Goal: Task Accomplishment & Management: Use online tool/utility

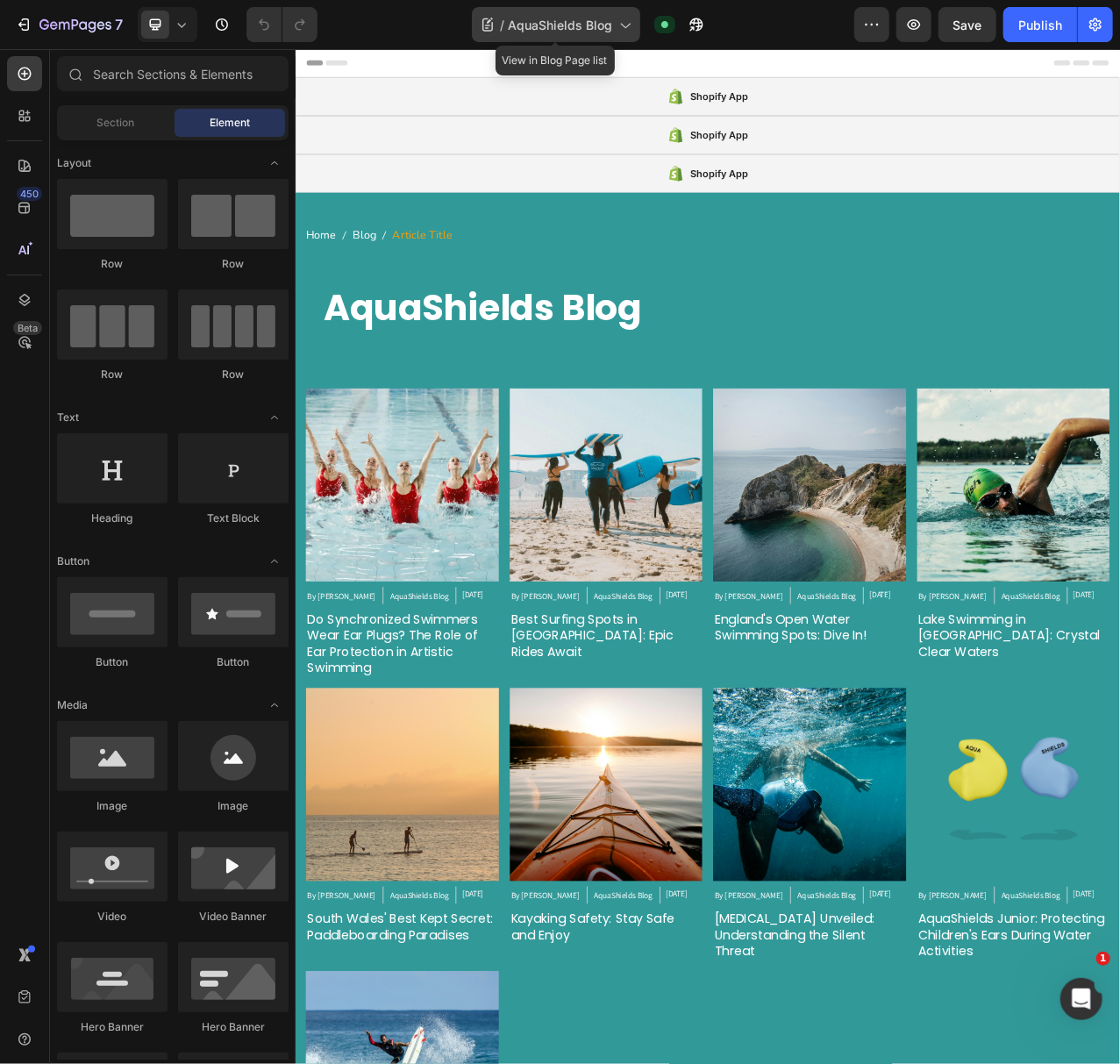
click at [567, 24] on span "AquaShields Blog" at bounding box center [560, 25] width 104 height 19
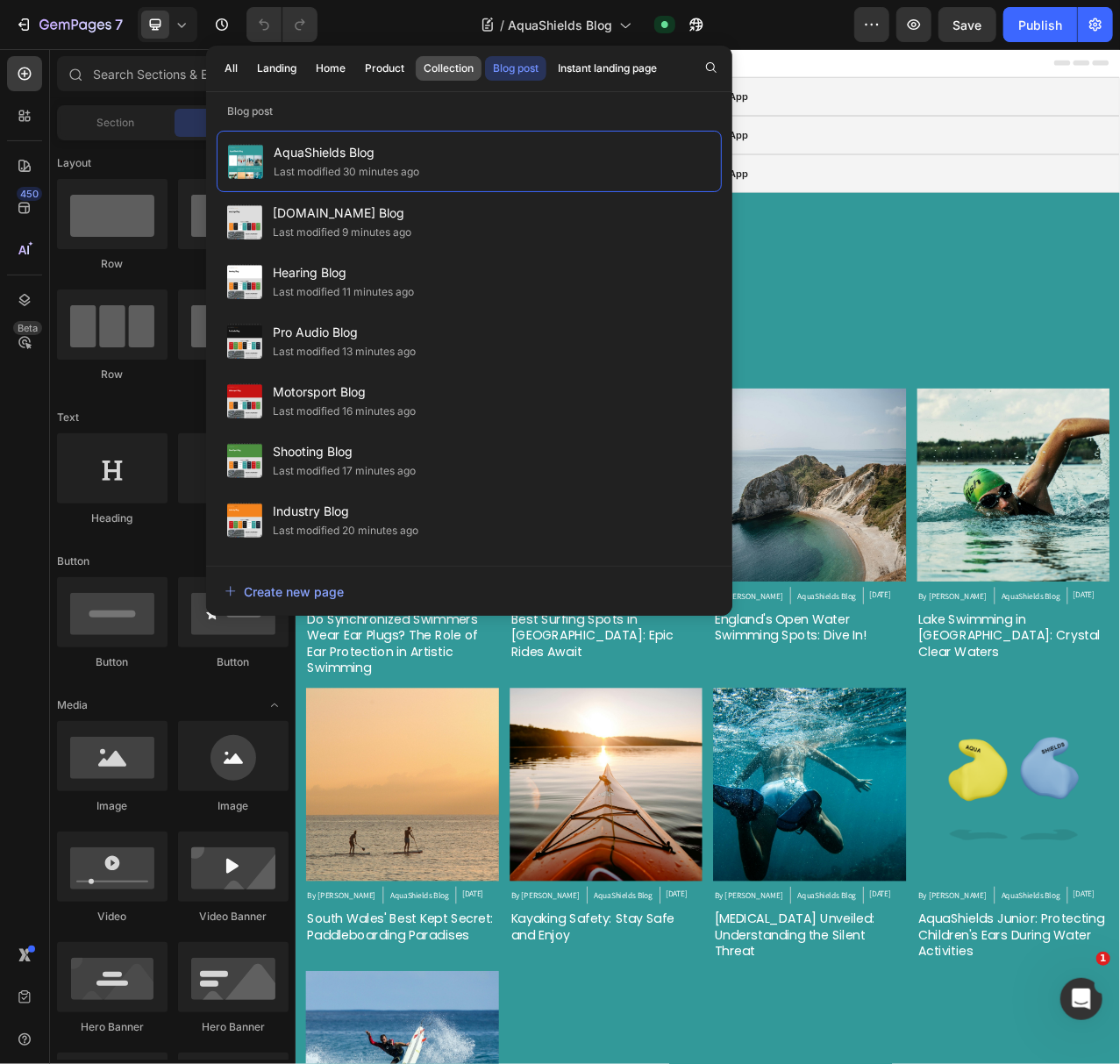
click at [456, 68] on div "Collection" at bounding box center [449, 68] width 50 height 16
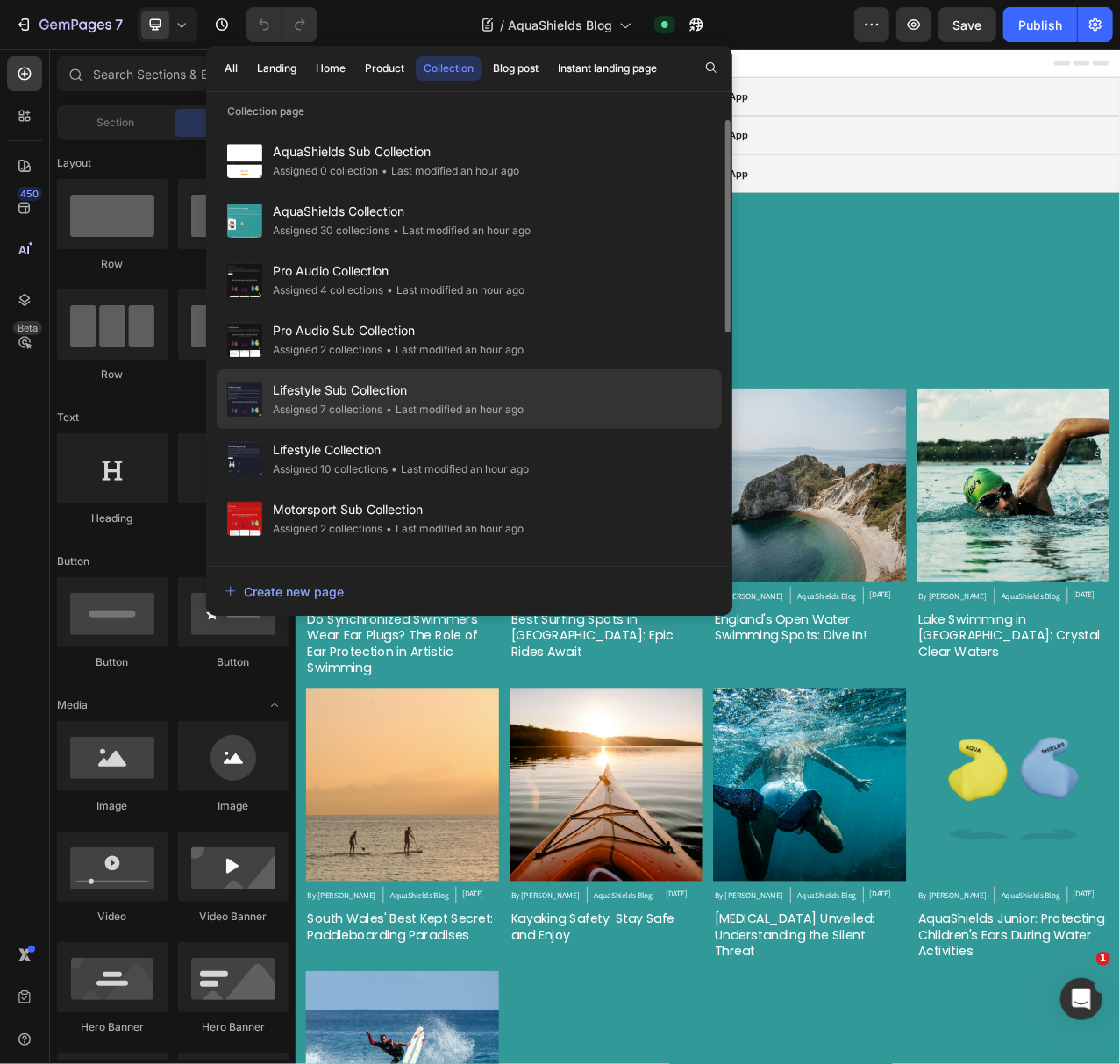
click at [415, 397] on span "Lifestyle Sub Collection" at bounding box center [398, 390] width 250 height 21
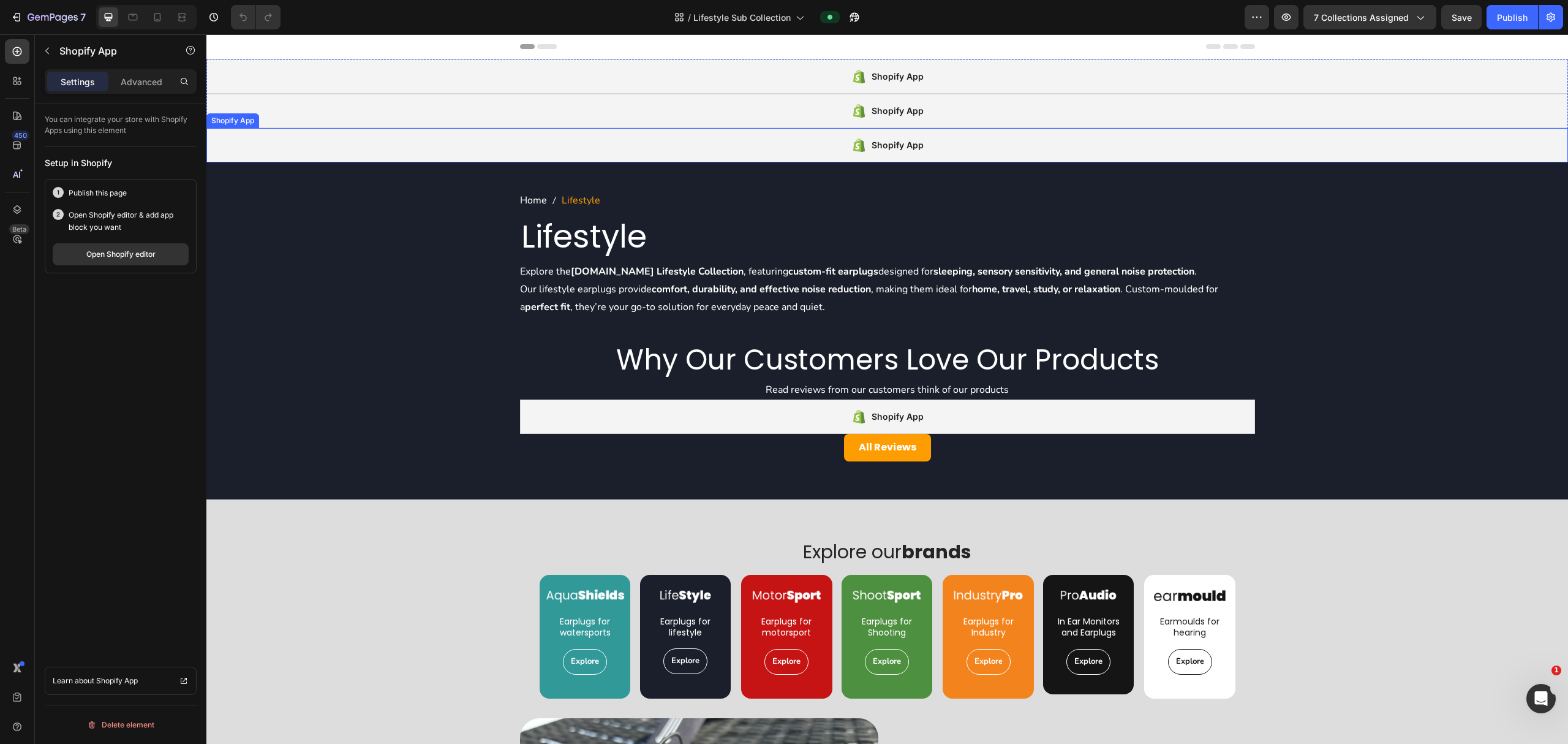
click at [781, 147] on div "Shopify App" at bounding box center [887, 145] width 1362 height 34
click at [153, 260] on div "Open Shopify editor" at bounding box center [121, 254] width 69 height 11
click at [45, 53] on icon "button" at bounding box center [47, 51] width 10 height 10
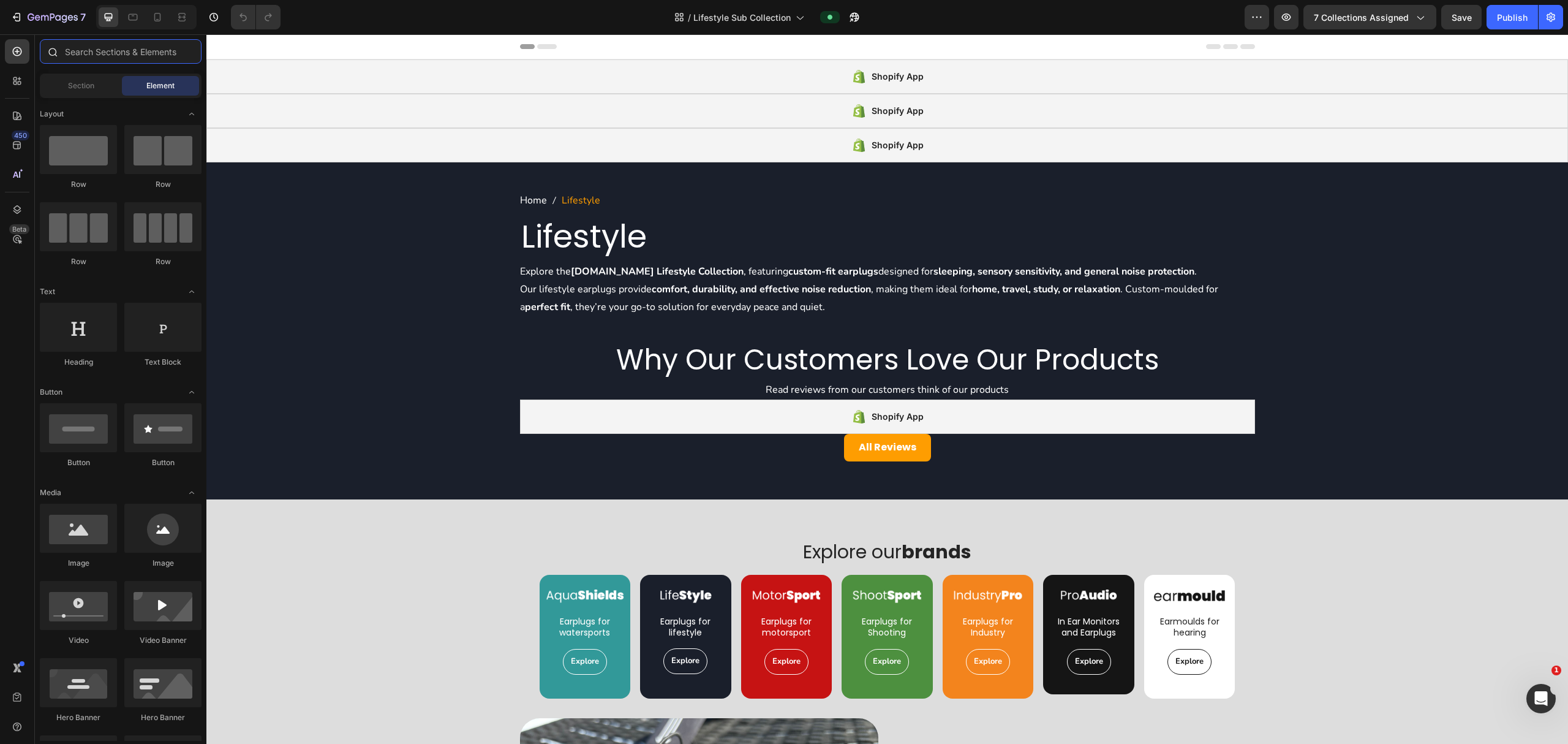
click at [67, 52] on input "text" at bounding box center [120, 51] width 162 height 25
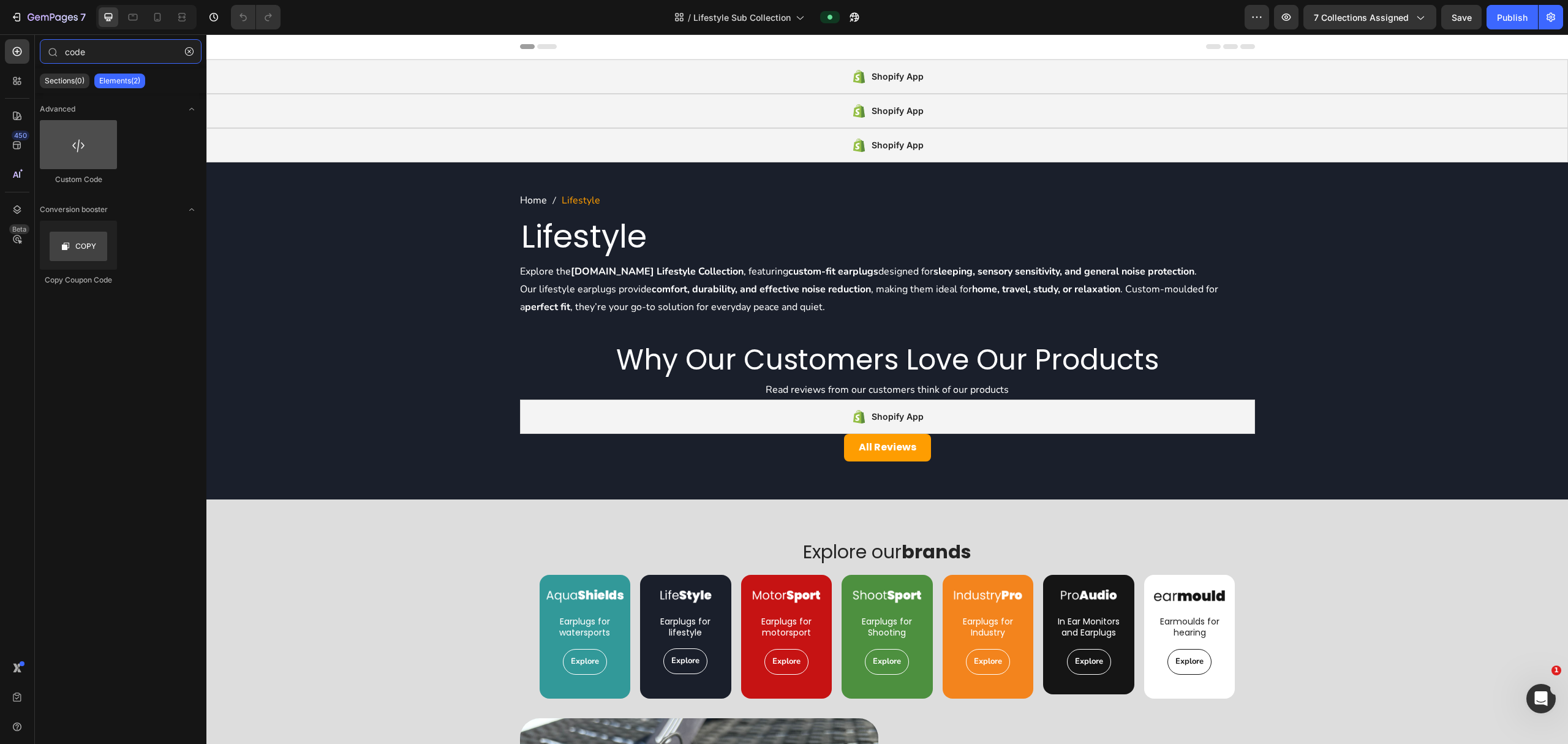
type input "code"
drag, startPoint x: 99, startPoint y: 157, endPoint x: 65, endPoint y: 148, distance: 35.2
click at [65, 148] on div at bounding box center [78, 144] width 77 height 49
click at [781, 324] on icon at bounding box center [887, 321] width 10 height 10
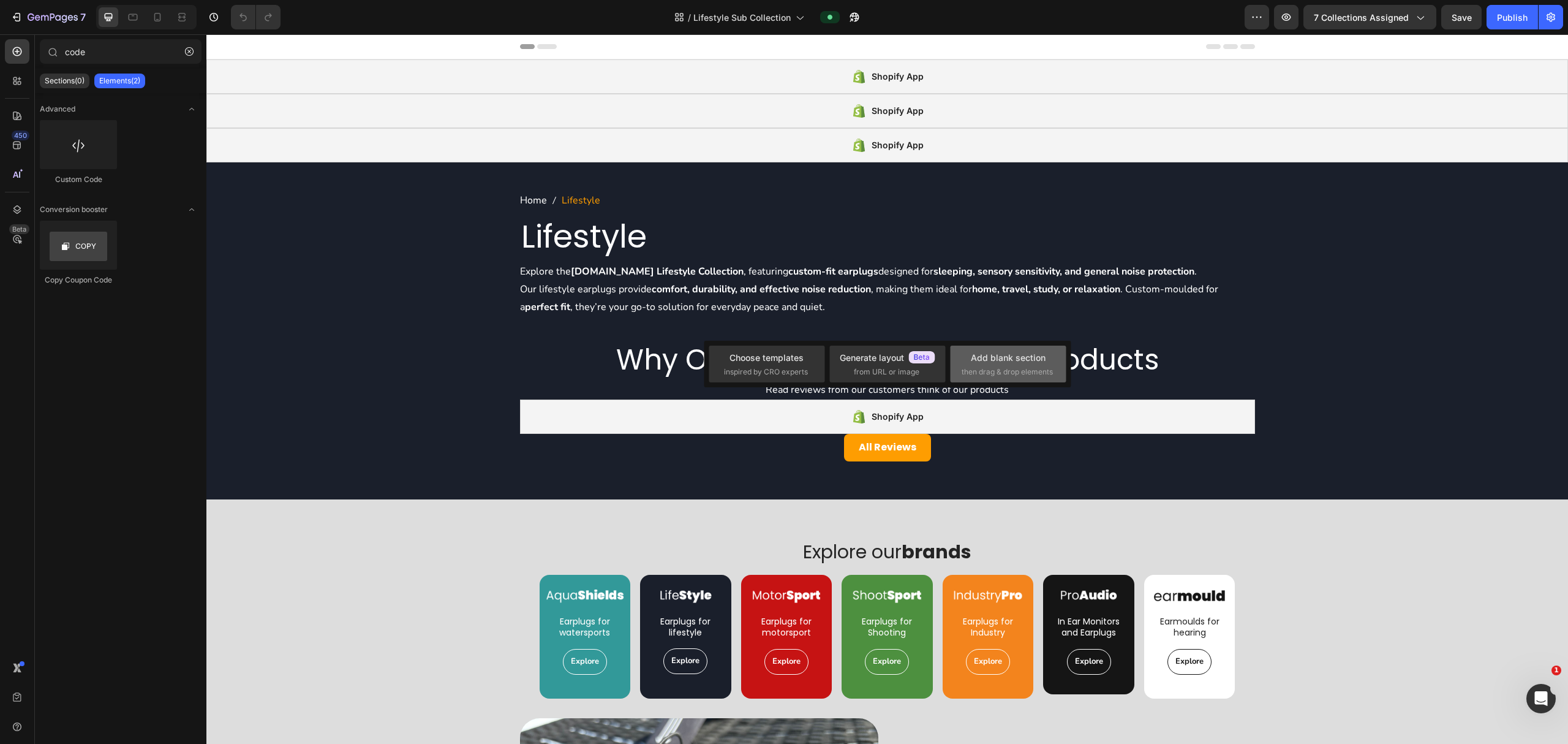
click at [781, 366] on span "then drag & drop elements" at bounding box center [1007, 371] width 91 height 11
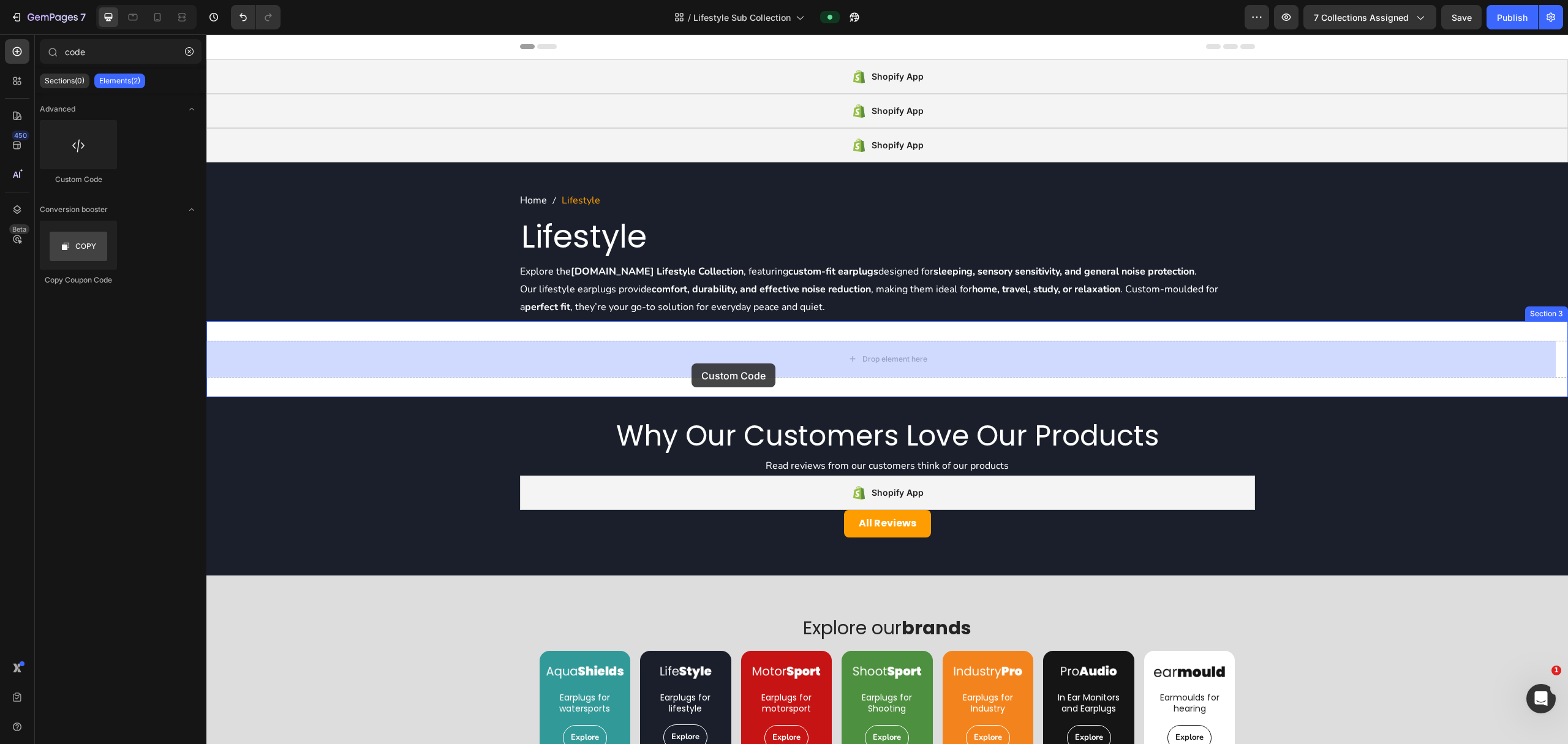
drag, startPoint x: 285, startPoint y: 187, endPoint x: 692, endPoint y: 364, distance: 443.8
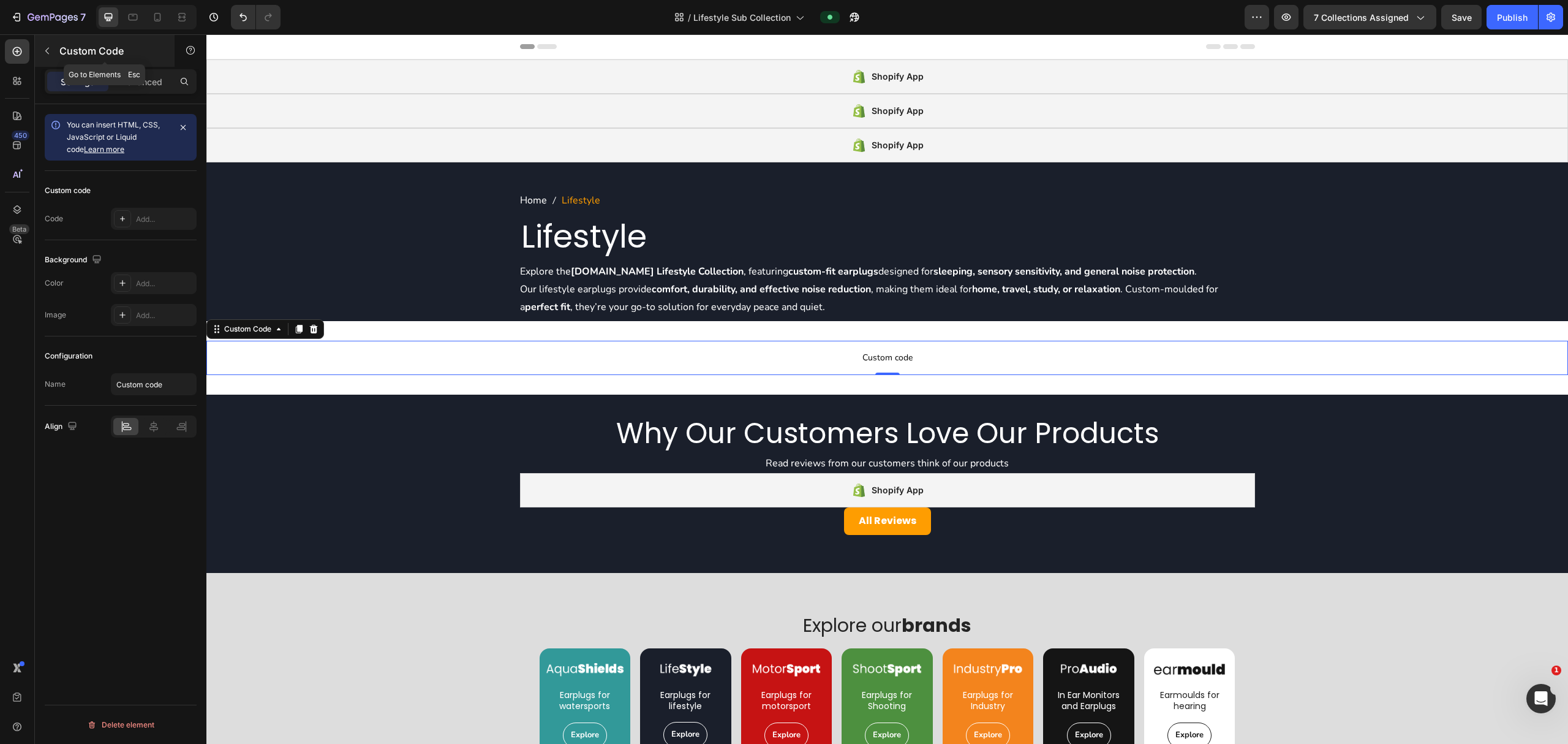
click at [44, 51] on icon "button" at bounding box center [47, 51] width 10 height 10
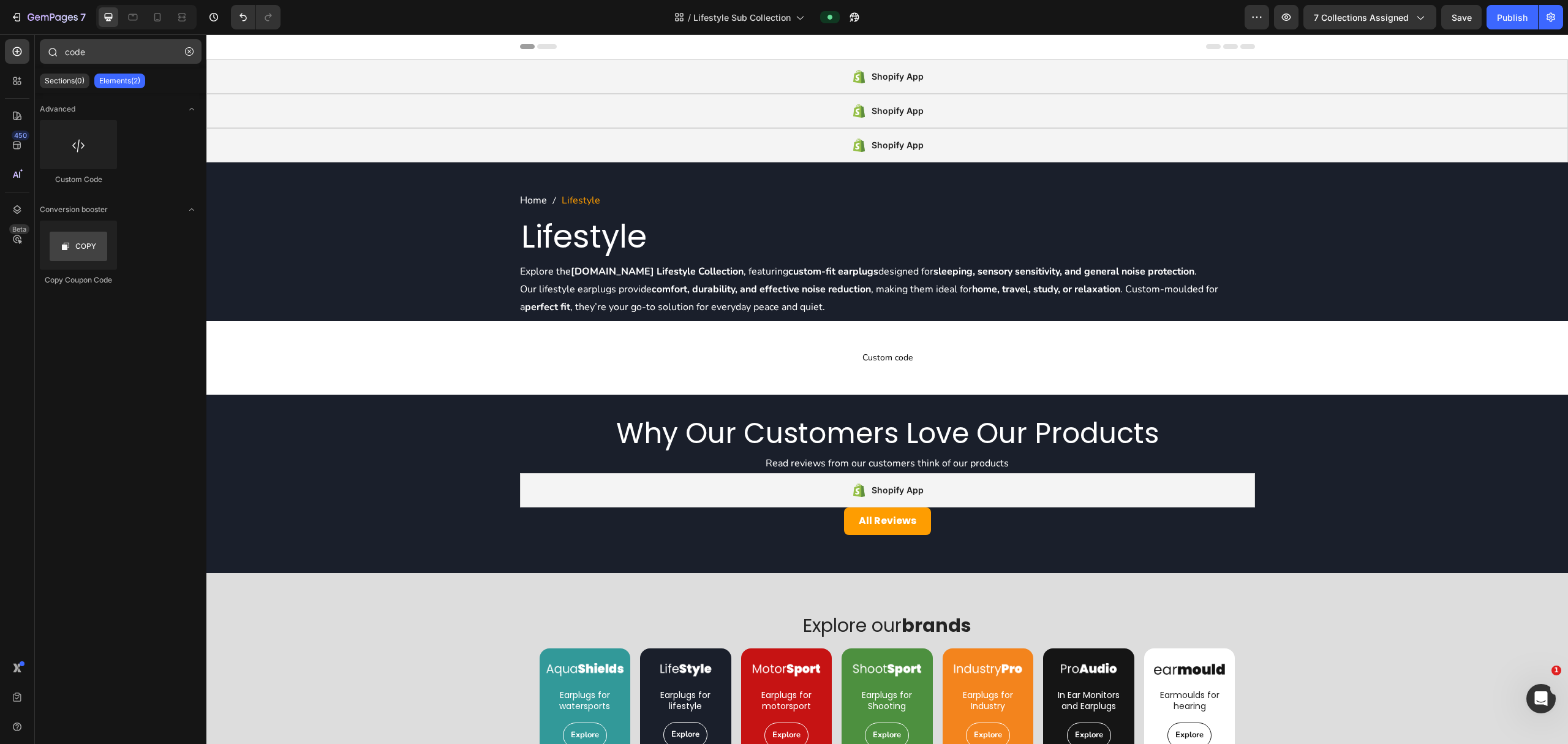
click at [189, 58] on button "button" at bounding box center [189, 51] width 20 height 20
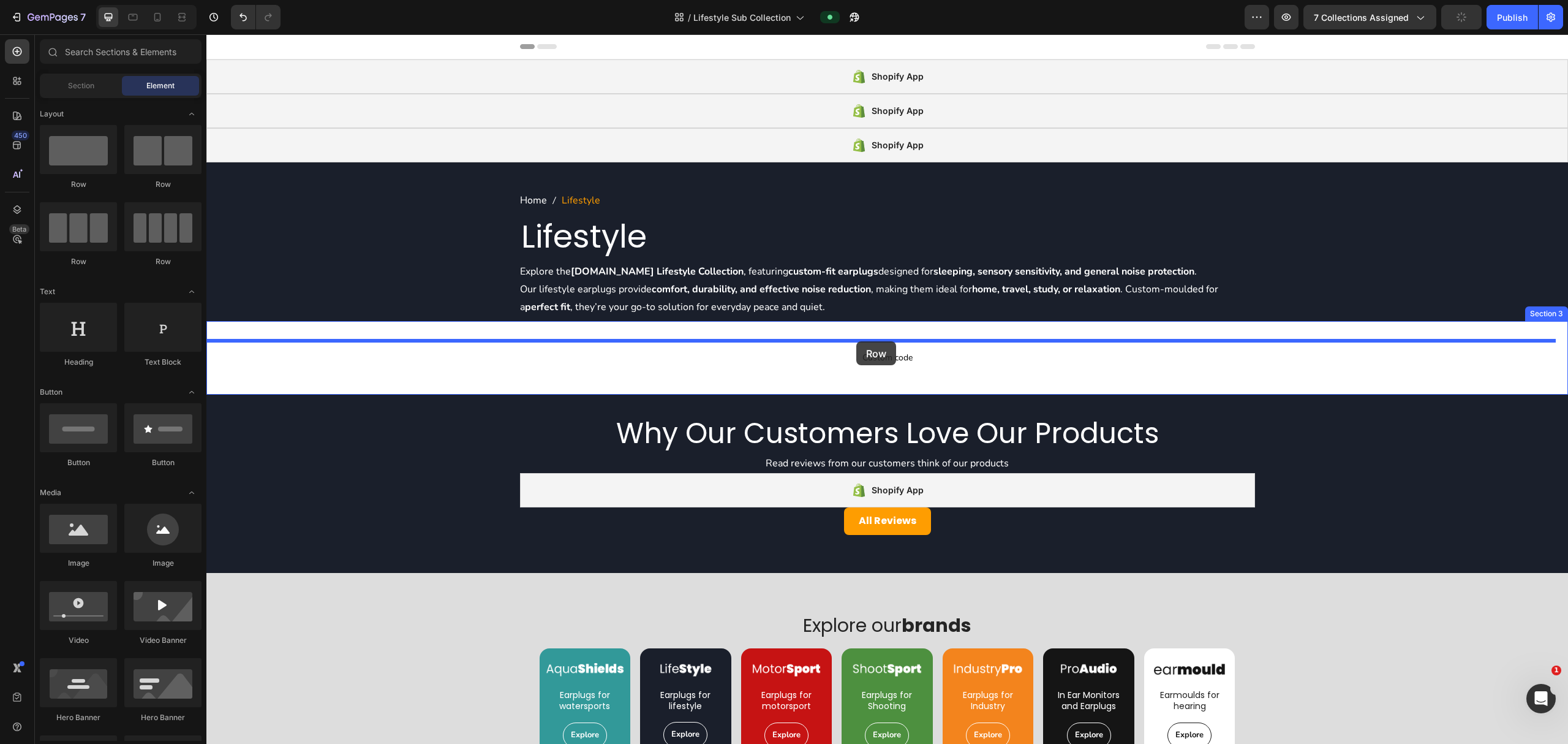
drag, startPoint x: 300, startPoint y: 194, endPoint x: 856, endPoint y: 341, distance: 575.1
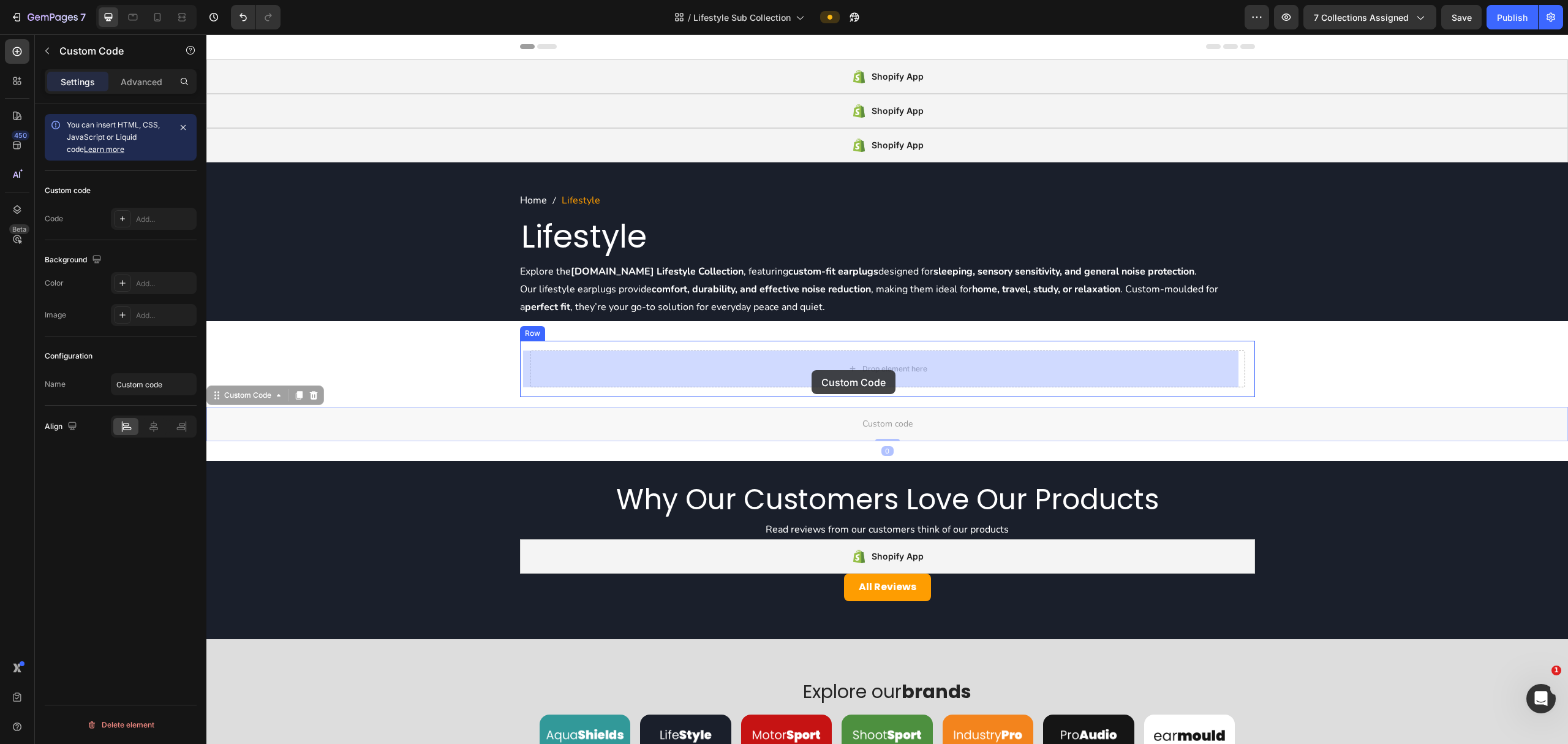
drag, startPoint x: 720, startPoint y: 424, endPoint x: 811, endPoint y: 370, distance: 105.8
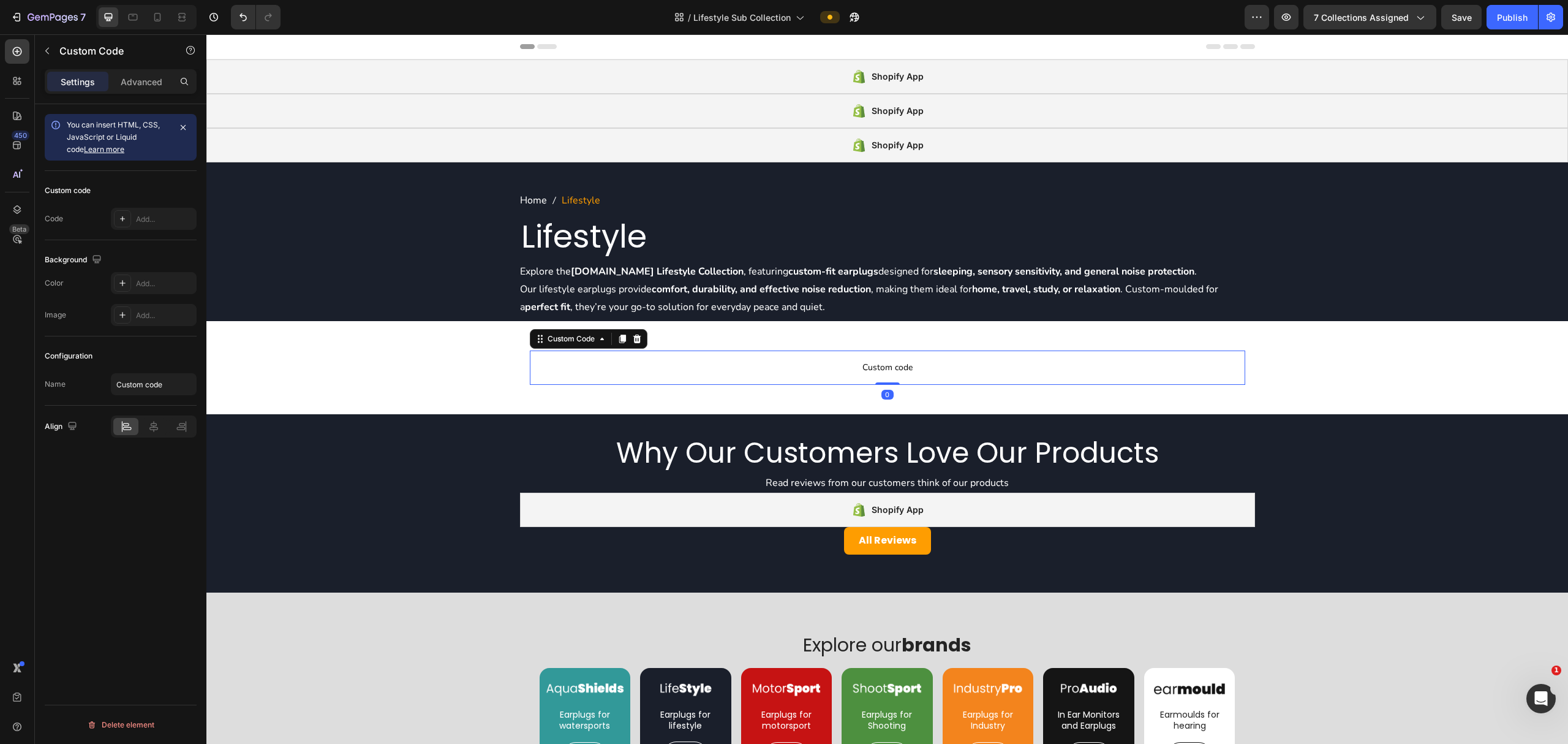
click at [781, 373] on span "Custom code" at bounding box center [887, 367] width 716 height 15
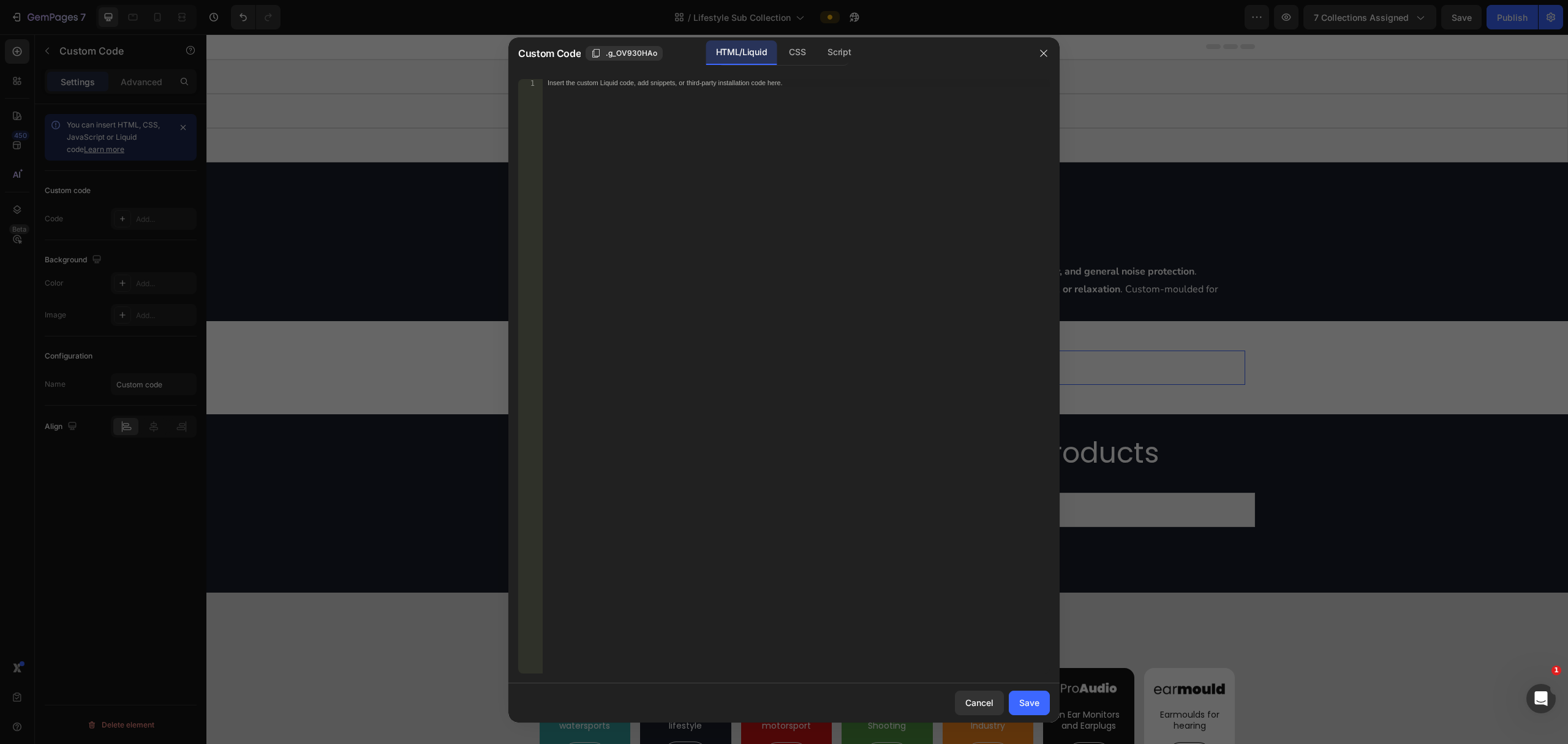
click at [728, 307] on div "Insert the custom Liquid code, add snippets, or third-party installation code h…" at bounding box center [796, 384] width 507 height 611
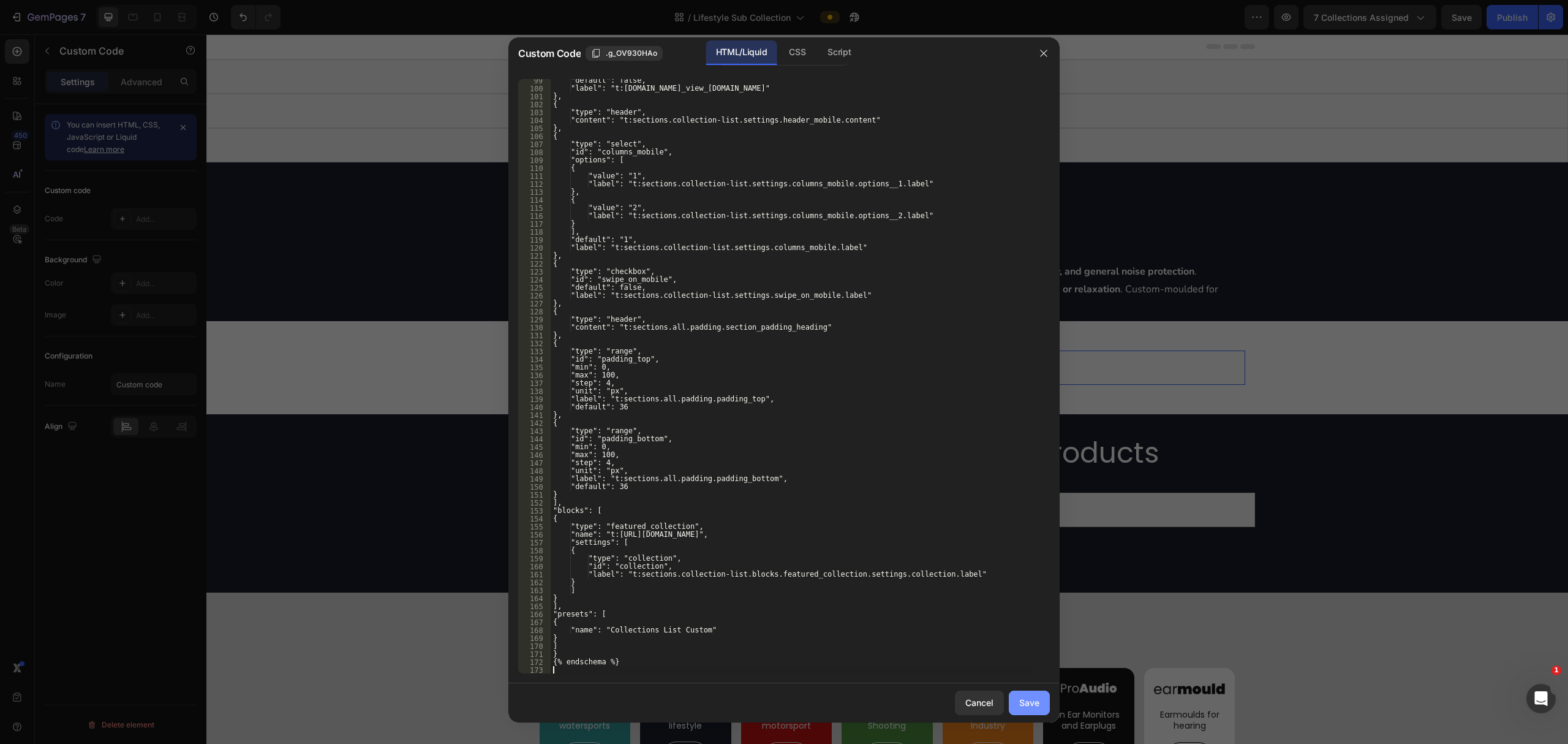
click at [781, 697] on div "Save" at bounding box center [1029, 702] width 20 height 13
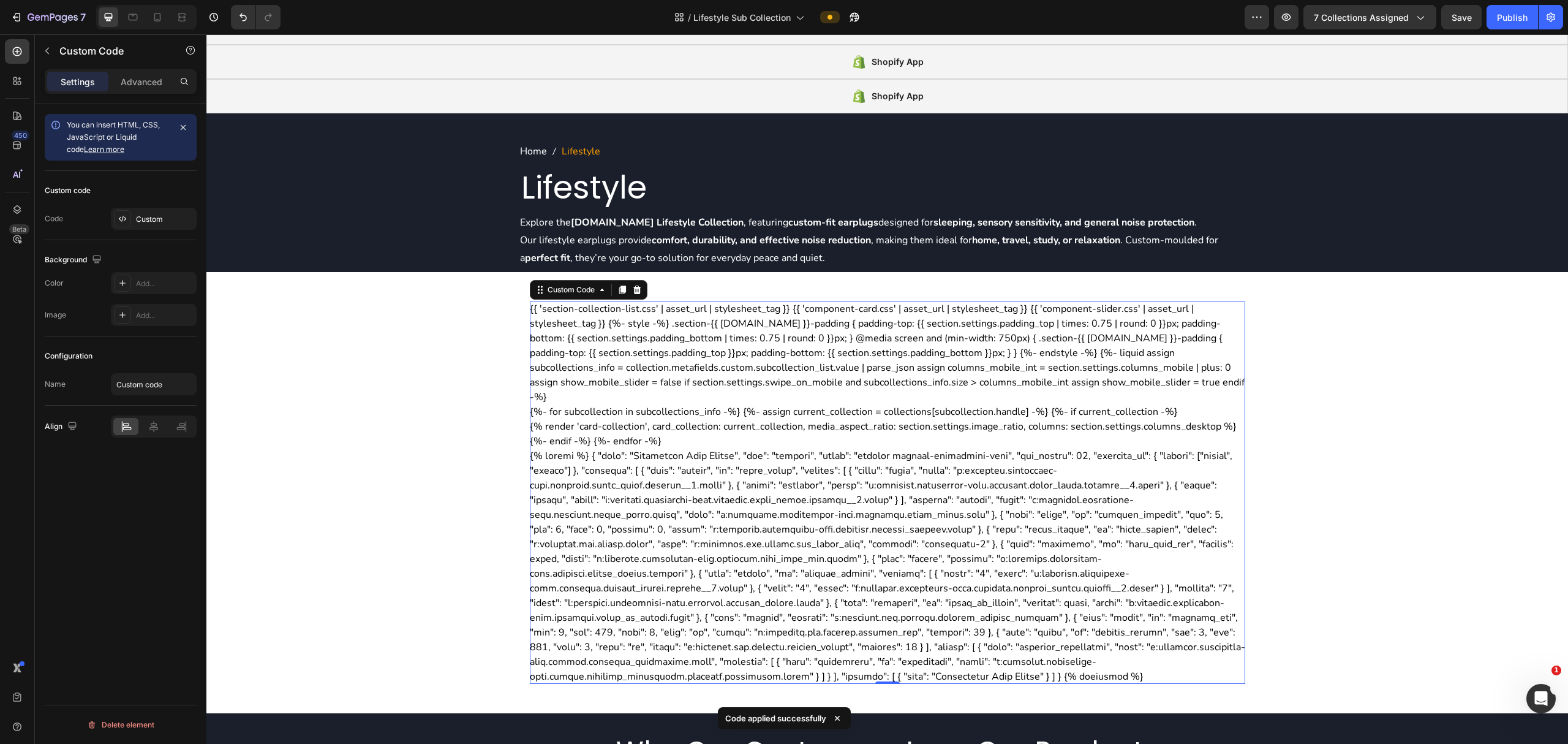
scroll to position [81, 0]
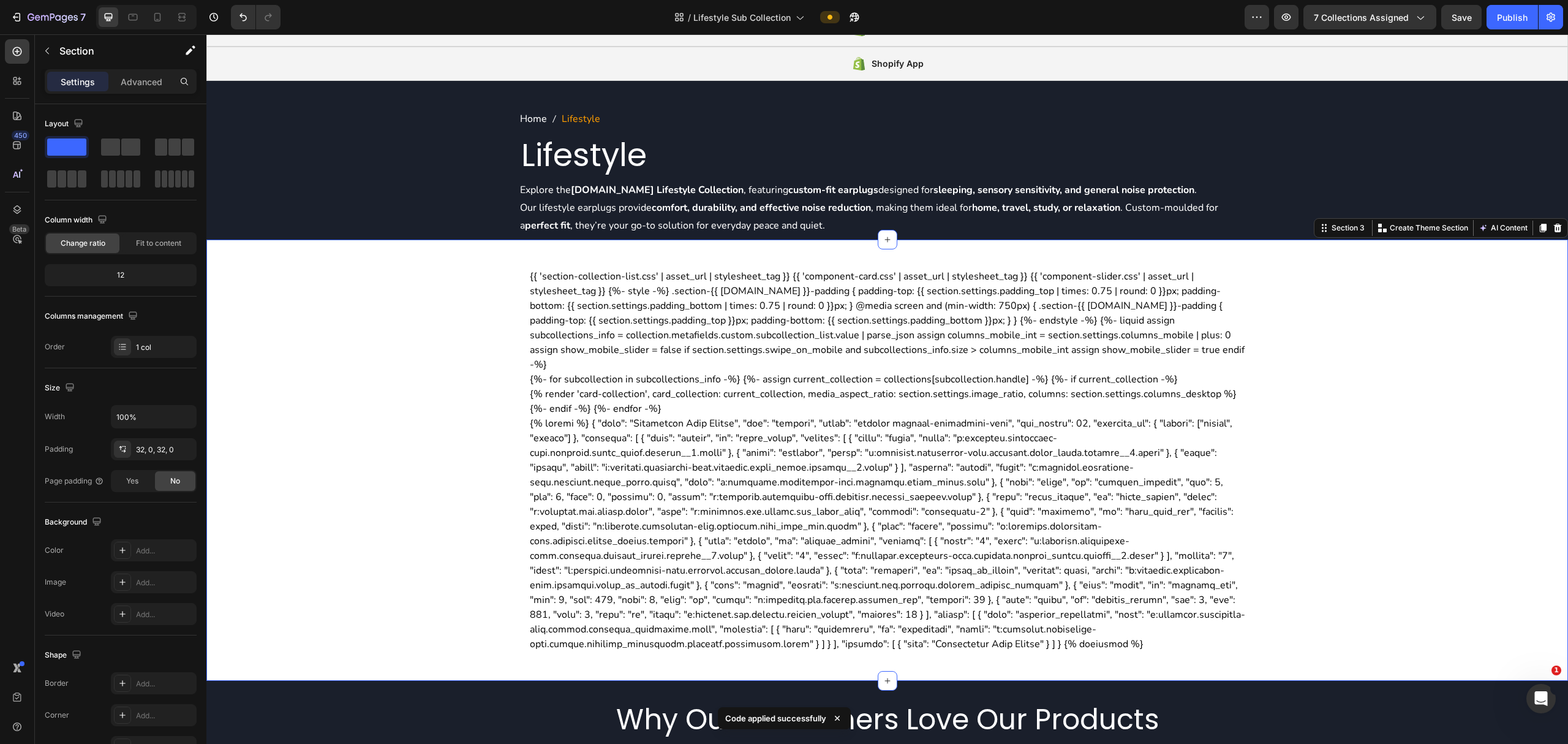
click at [359, 400] on div "{{ 'section-collection-list.css' | asset_url | stylesheet_tag }} {{ 'component-…" at bounding box center [887, 460] width 1362 height 402
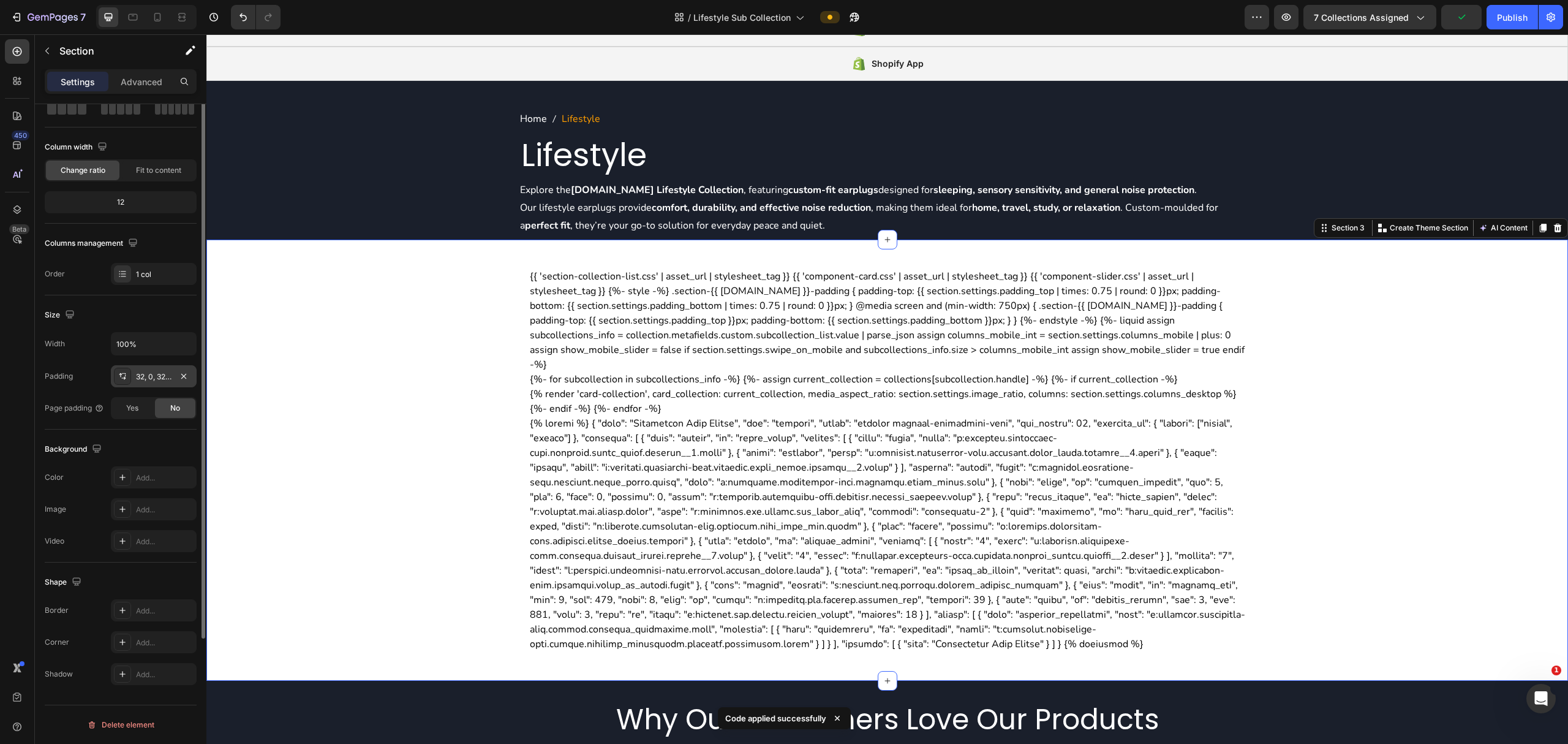
scroll to position [0, 0]
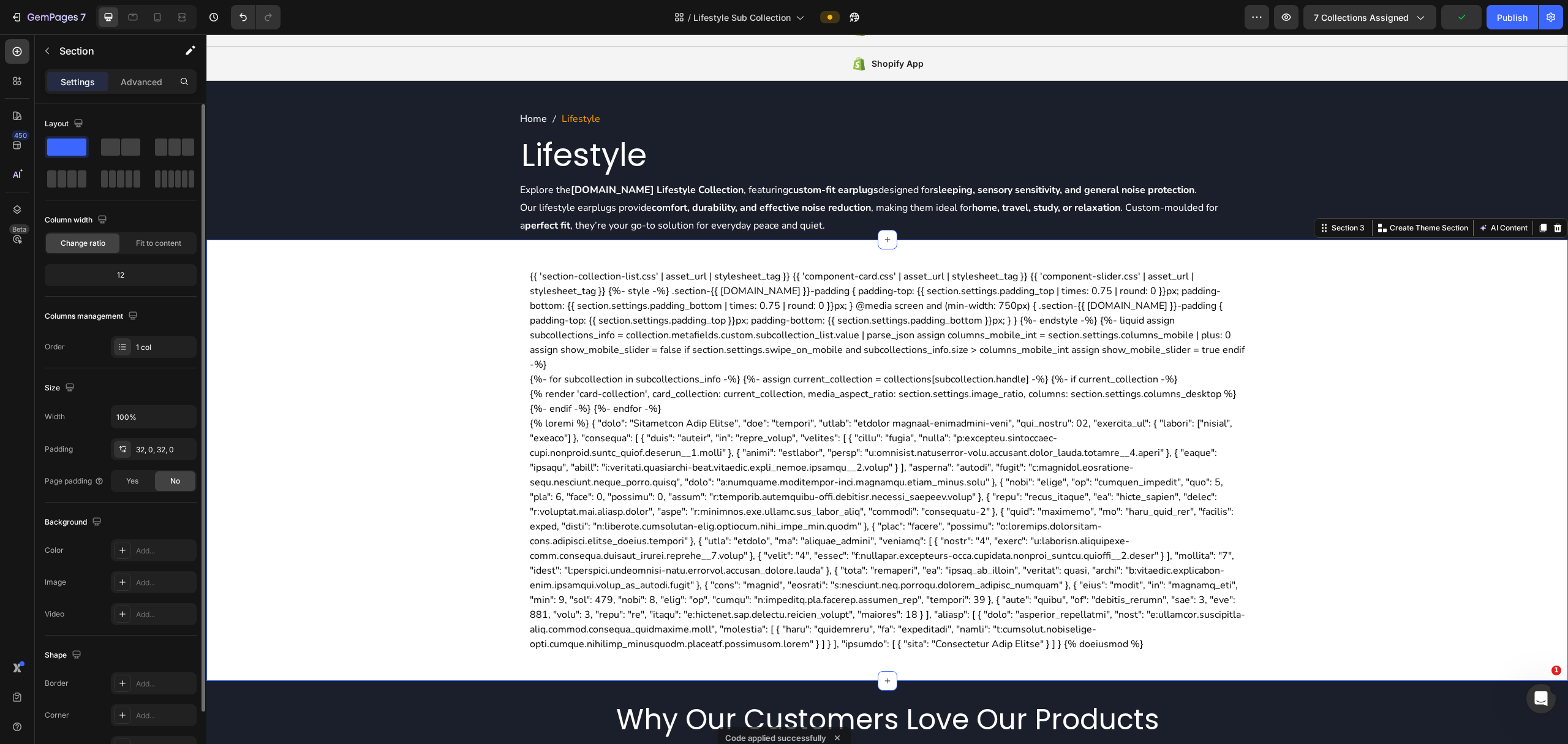
click at [302, 377] on div "{{ 'section-collection-list.css' | asset_url | stylesheet_tag }} {{ 'component-…" at bounding box center [887, 460] width 1362 height 402
click at [124, 547] on icon at bounding box center [122, 550] width 10 height 10
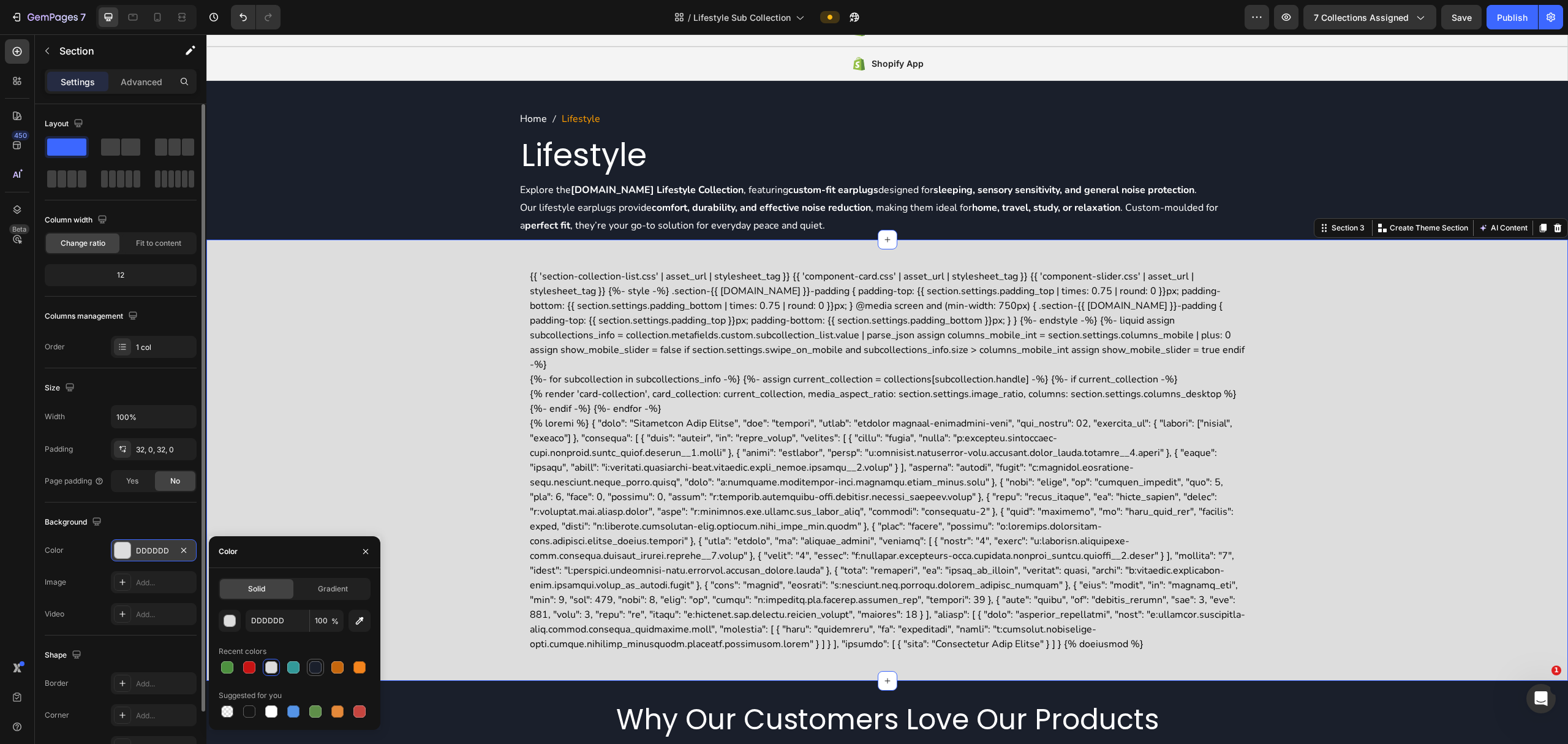
click at [319, 663] on div at bounding box center [315, 667] width 12 height 12
type input "1A1F2B"
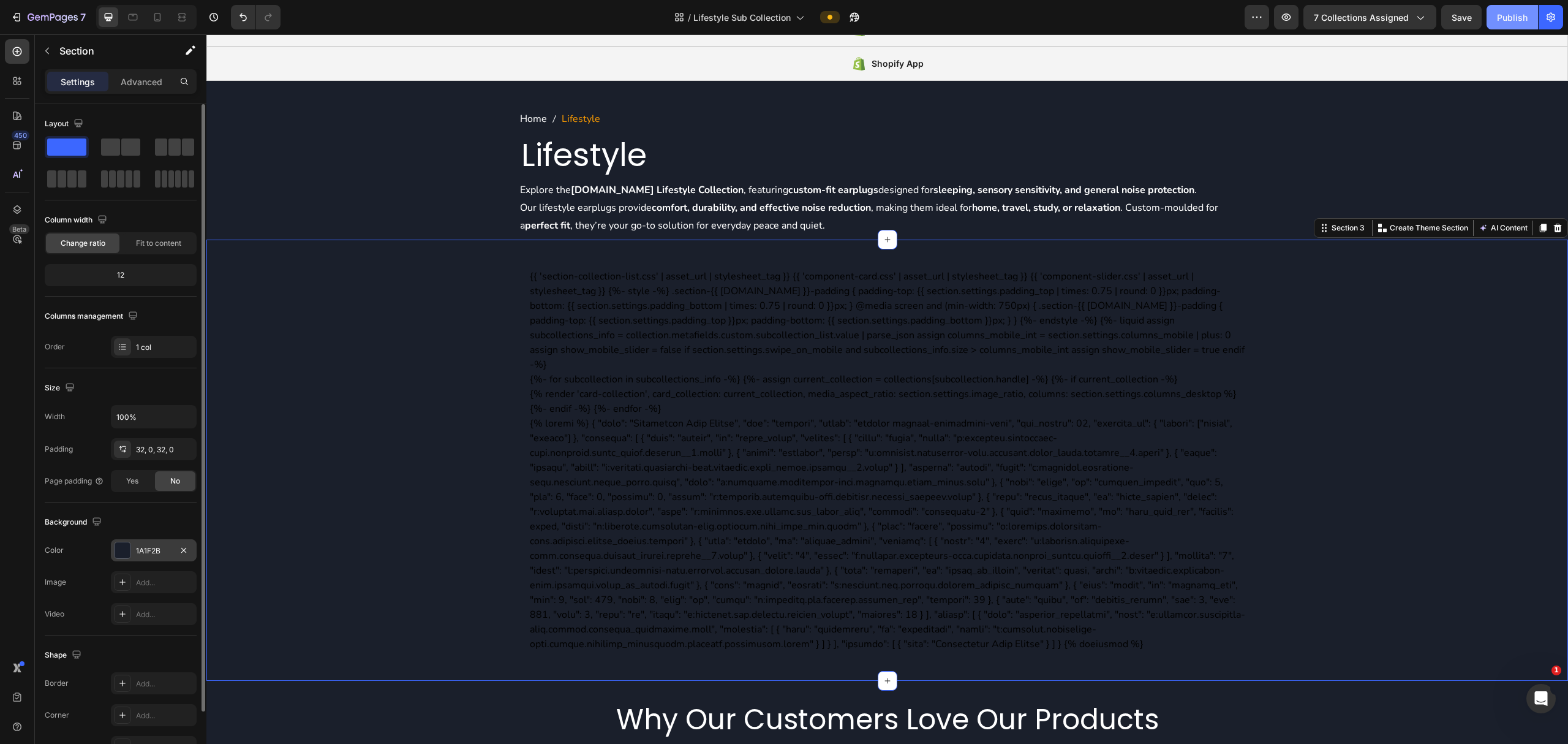
click at [781, 23] on button "Publish" at bounding box center [1512, 18] width 51 height 25
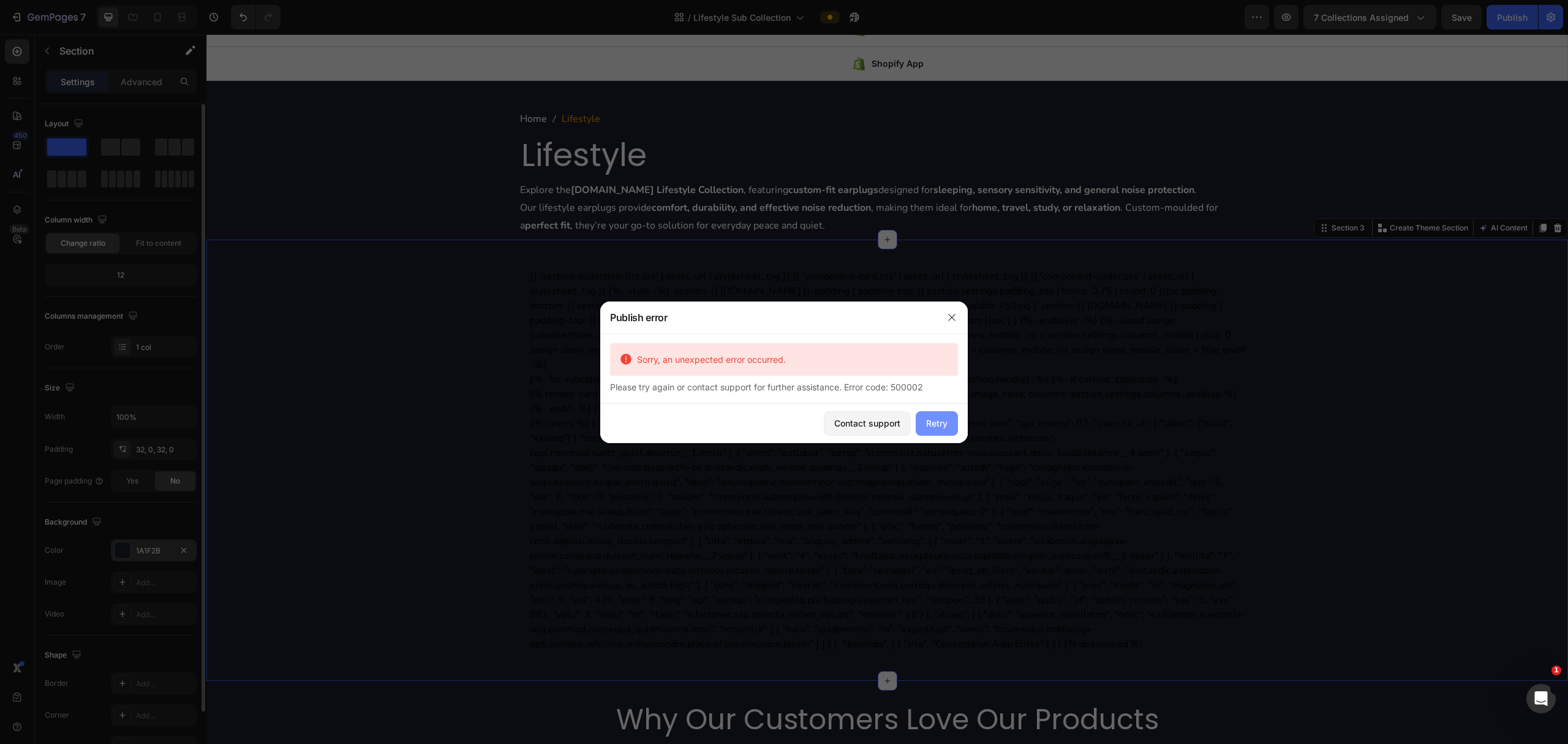
click at [781, 422] on div "Retry" at bounding box center [937, 423] width 21 height 13
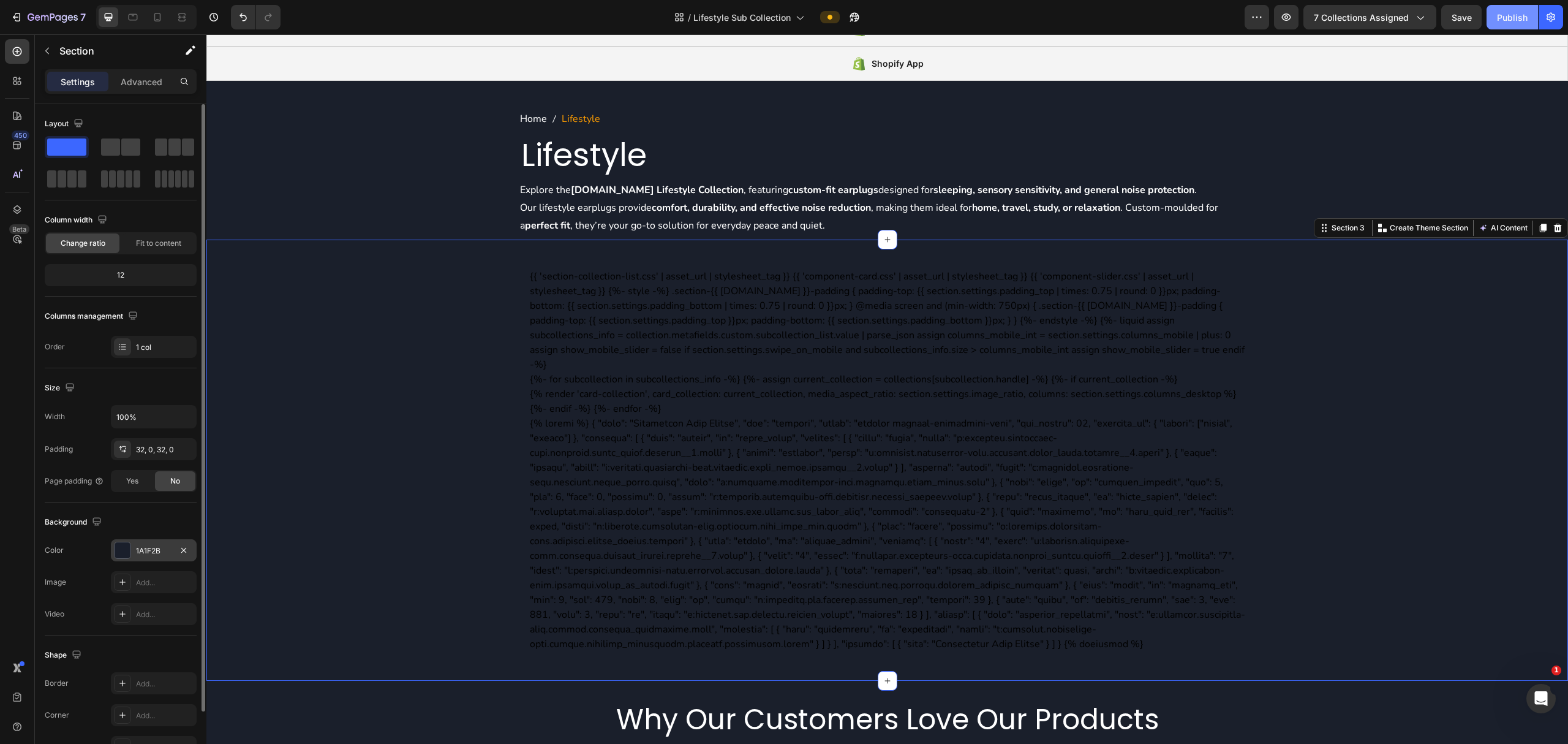
click at [781, 17] on div "Publish" at bounding box center [1512, 18] width 31 height 13
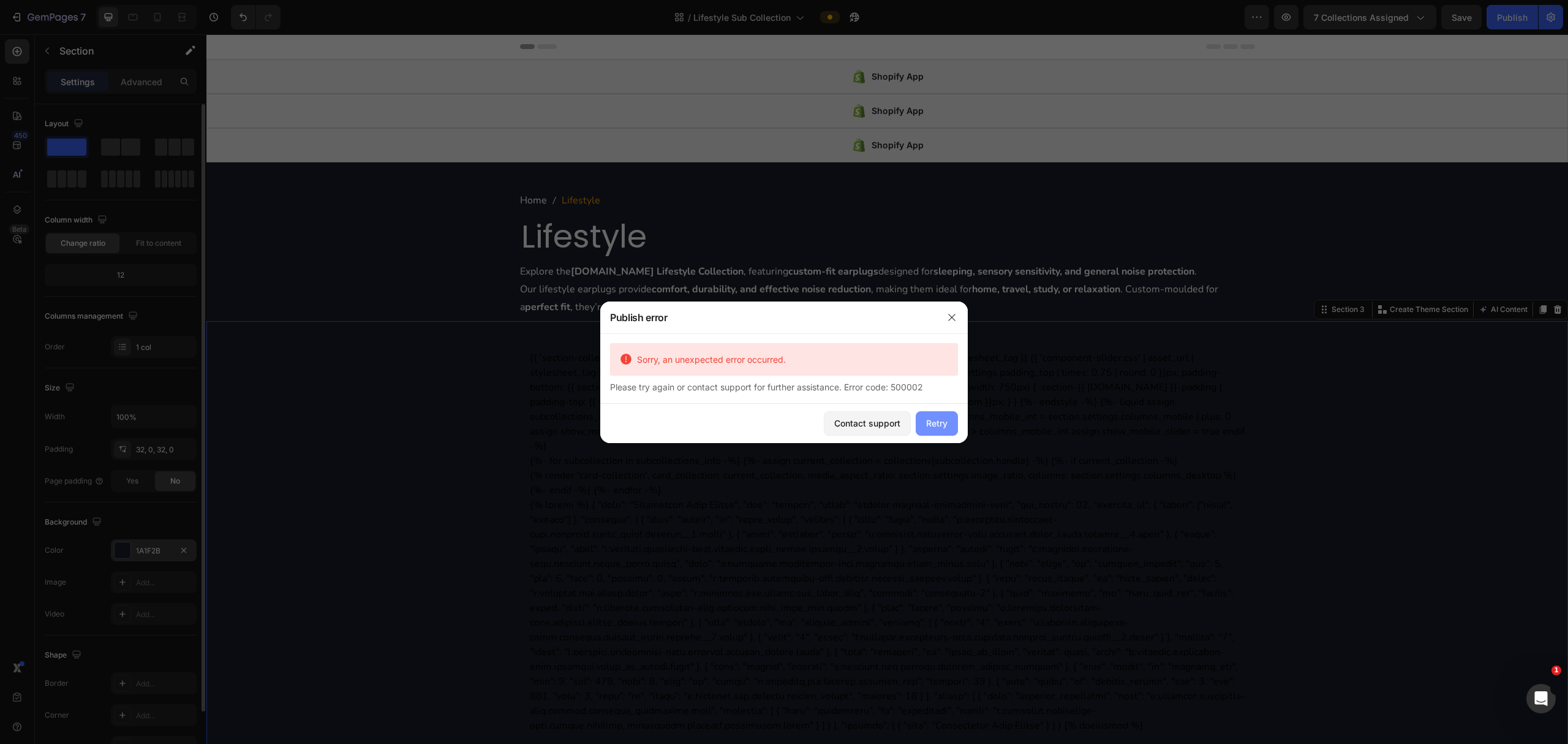
click at [781, 424] on div "Retry" at bounding box center [937, 423] width 21 height 13
click at [781, 420] on button "Retry" at bounding box center [937, 423] width 42 height 25
click at [781, 313] on button "button" at bounding box center [952, 317] width 20 height 20
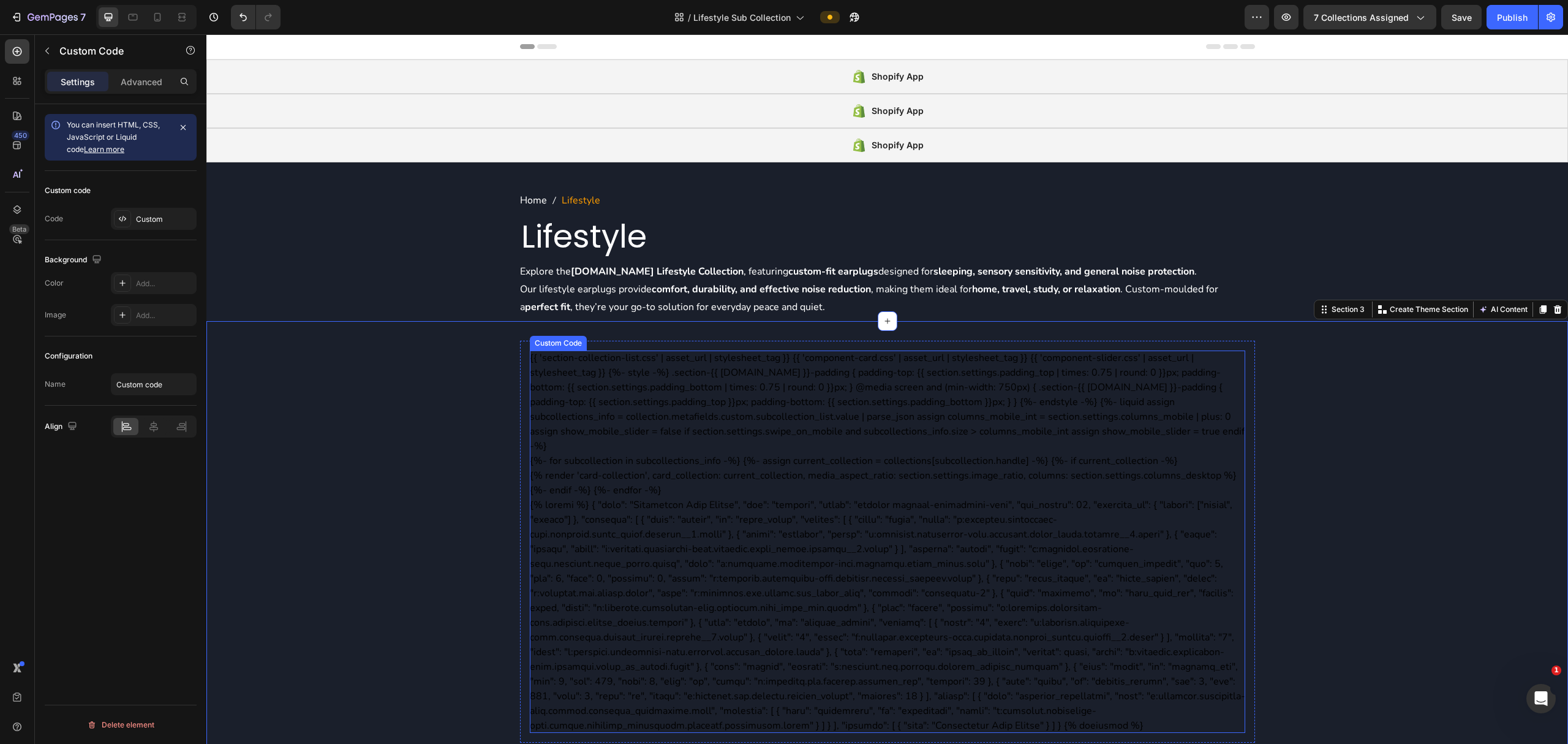
click at [781, 414] on div "{{ 'section-collection-list.css' | asset_url | stylesheet_tag }} {{ 'component-…" at bounding box center [887, 542] width 716 height 382
click at [633, 341] on icon at bounding box center [636, 338] width 8 height 8
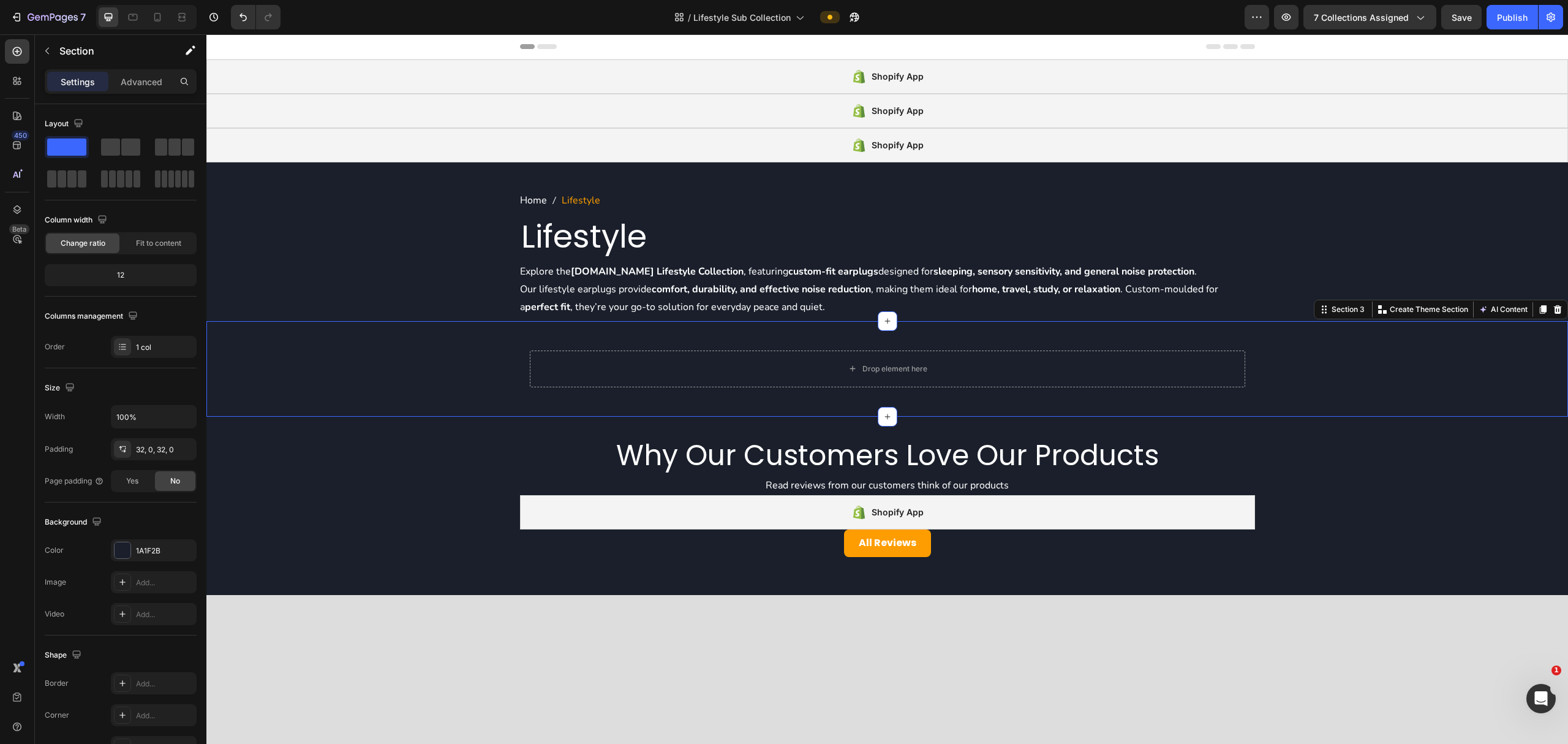
click at [353, 379] on div "Drop element here Row" at bounding box center [887, 369] width 1362 height 57
click at [781, 312] on icon at bounding box center [1558, 309] width 10 height 10
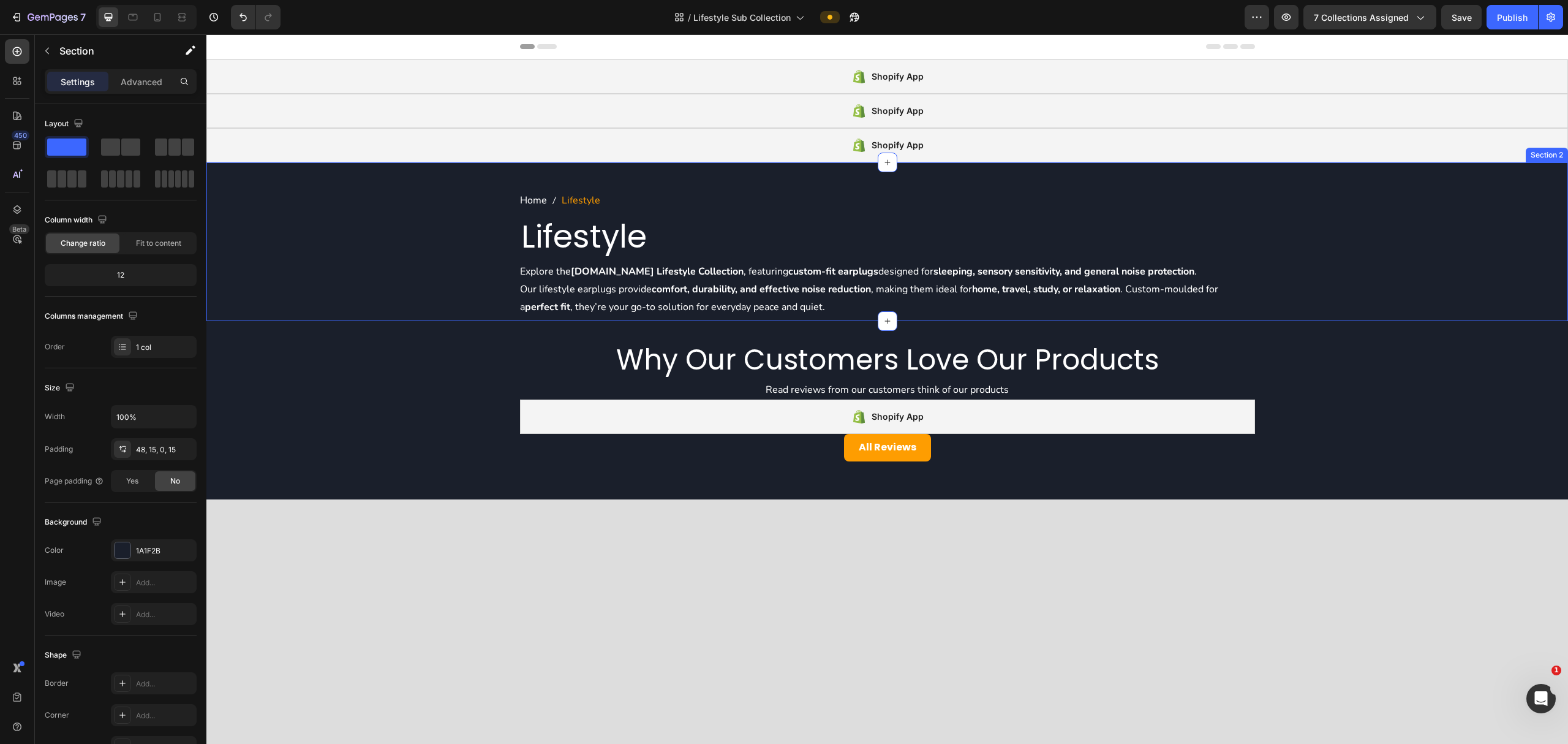
click at [275, 272] on div "Home Lifestyle Breadcrumb Lifestyle Collection Title Explore the earplu.gs Life…" at bounding box center [887, 256] width 1343 height 129
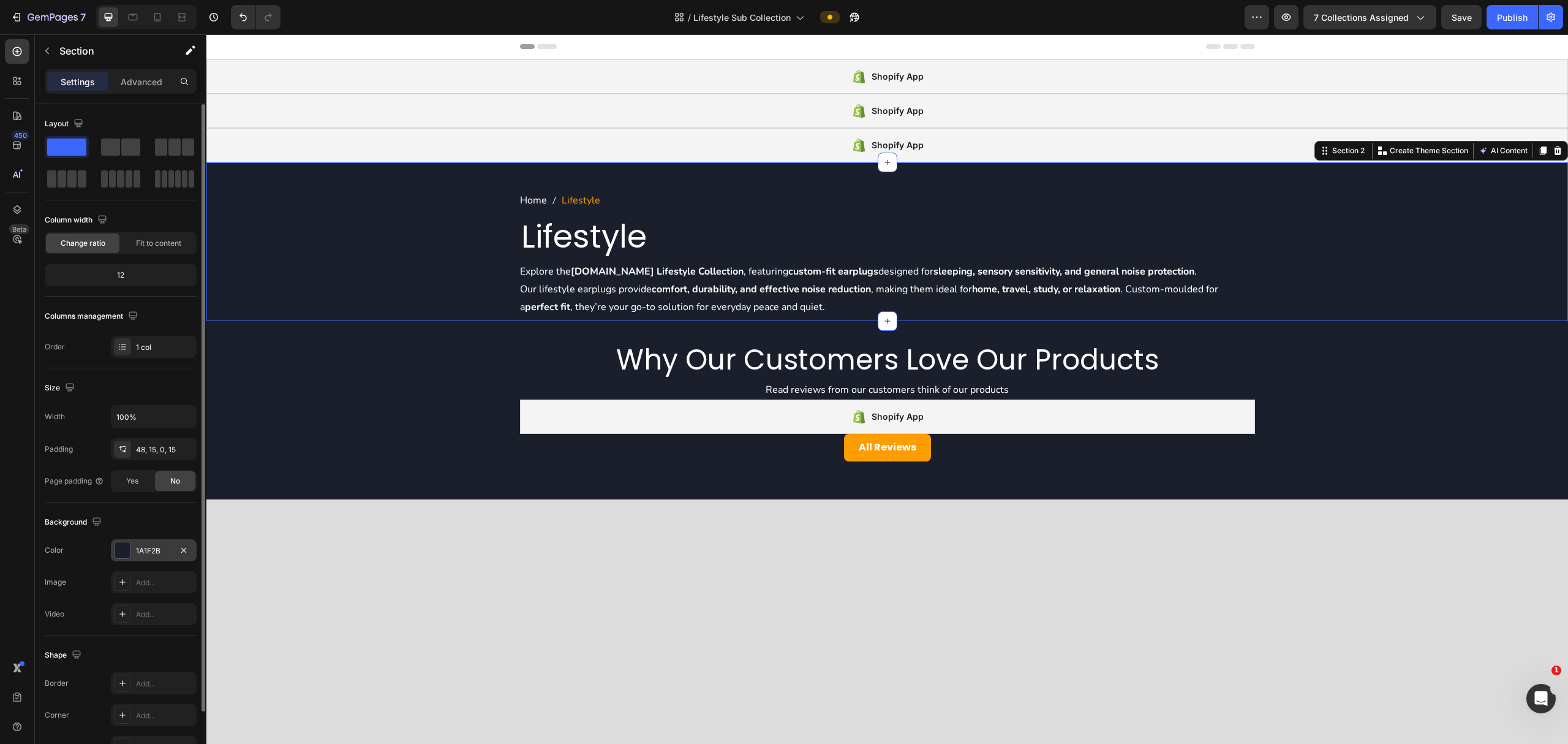
click at [145, 550] on div "1A1F2B" at bounding box center [153, 551] width 36 height 11
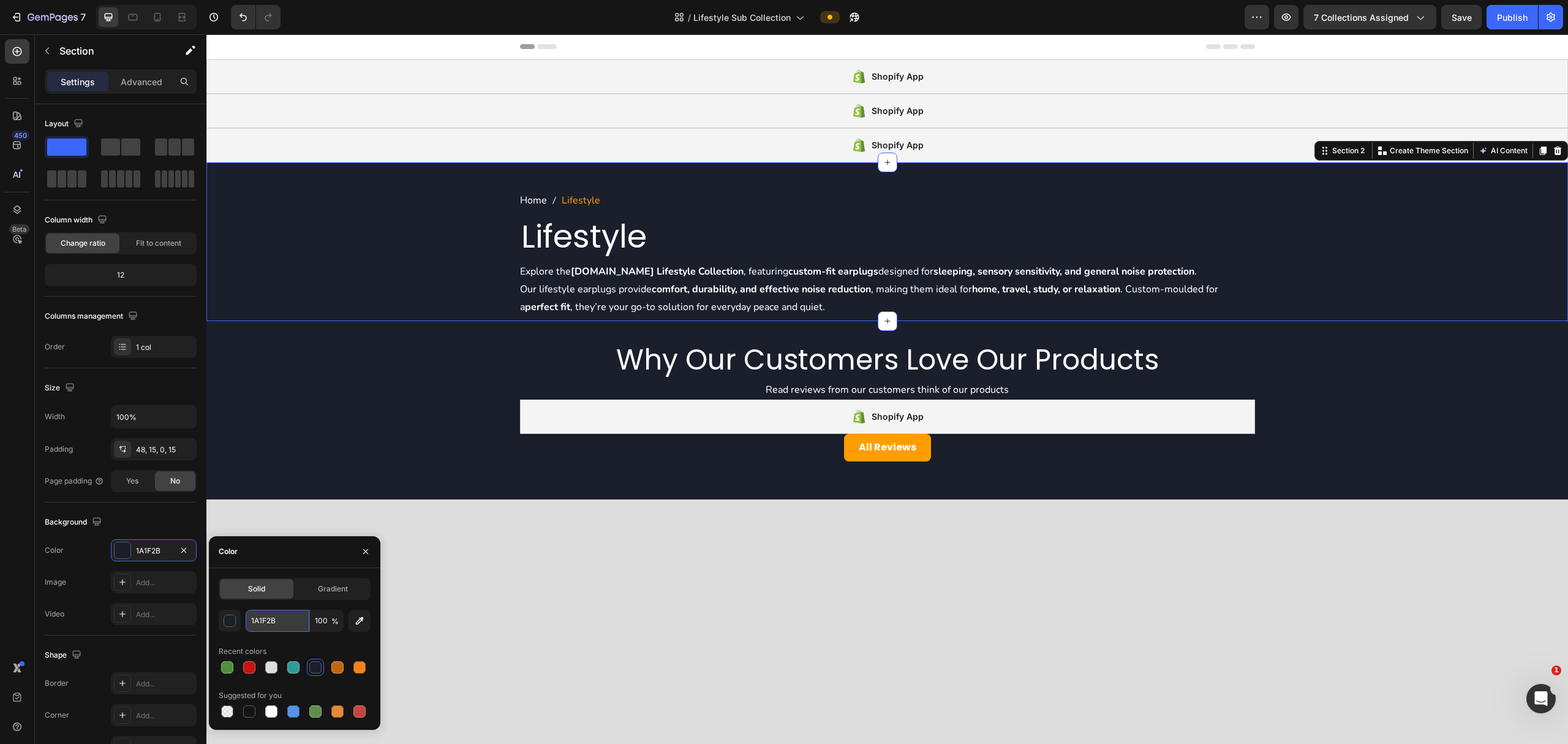
click at [284, 625] on input "1A1F2B" at bounding box center [278, 621] width 64 height 22
click at [723, 13] on span "Lifestyle Sub Collection" at bounding box center [742, 18] width 98 height 13
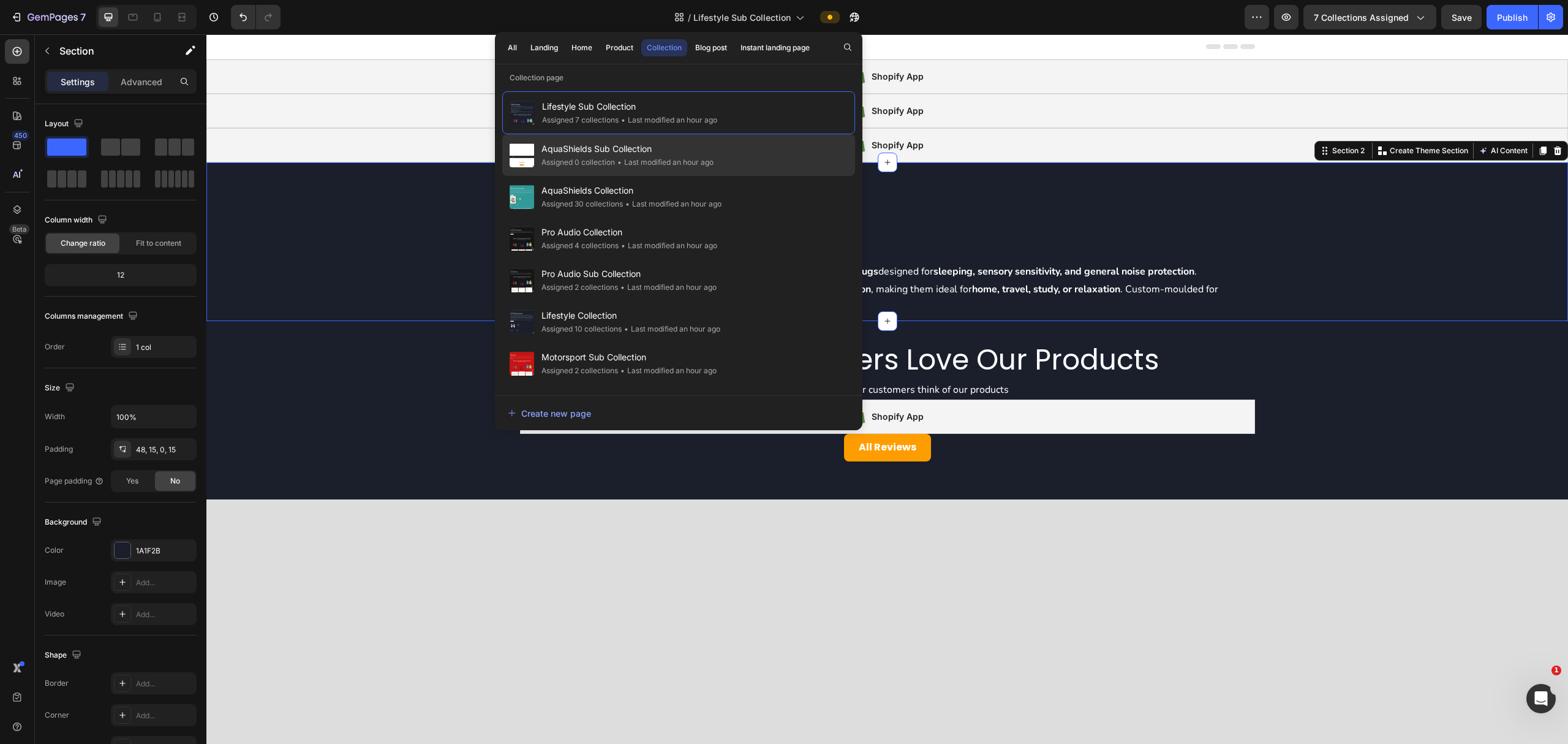
click at [662, 157] on div "• Last modified an hour ago" at bounding box center [664, 162] width 99 height 12
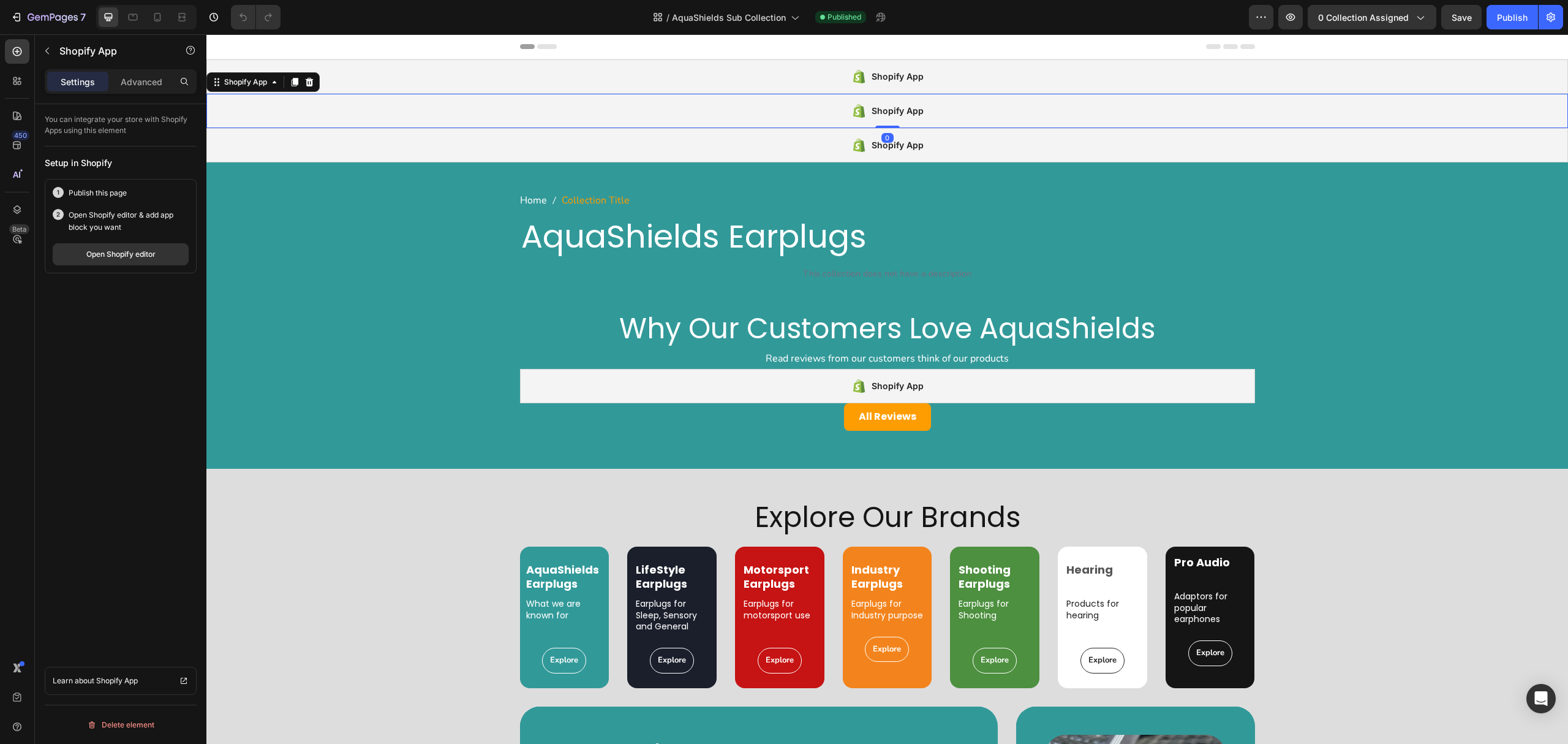
click at [666, 126] on div "Shopify App" at bounding box center [887, 111] width 1362 height 34
click at [147, 255] on div "Open Shopify editor" at bounding box center [121, 254] width 69 height 11
click at [686, 3] on div "/ AquaShields Sub Collection" at bounding box center [726, 17] width 159 height 29
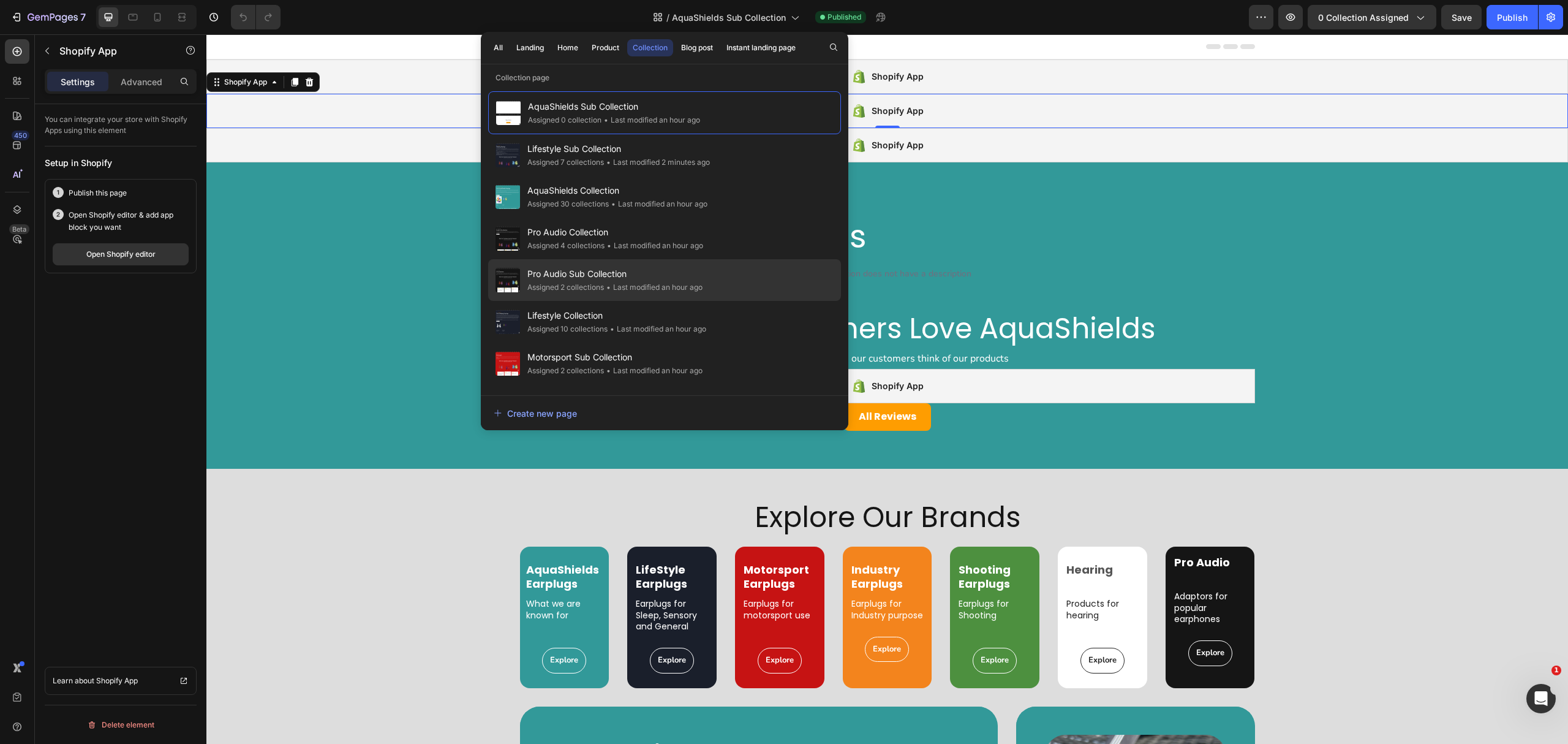
click at [697, 280] on span "Pro Audio Sub Collection" at bounding box center [614, 274] width 175 height 15
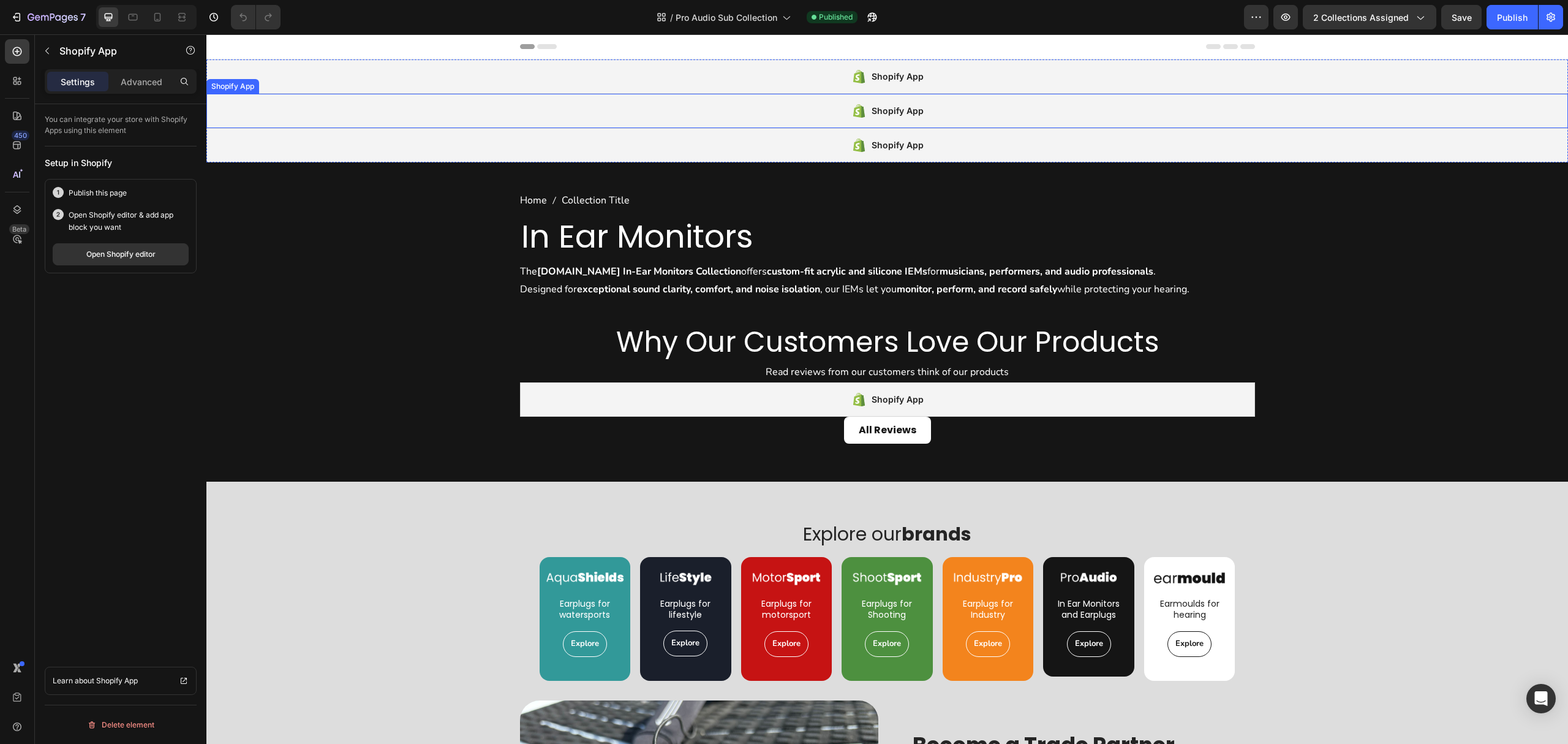
click at [486, 113] on div "Shopify App" at bounding box center [887, 111] width 1362 height 34
click at [265, 445] on div "Why Our Customers Love Our Products Heading Read reviews from our customers thi…" at bounding box center [887, 393] width 1362 height 139
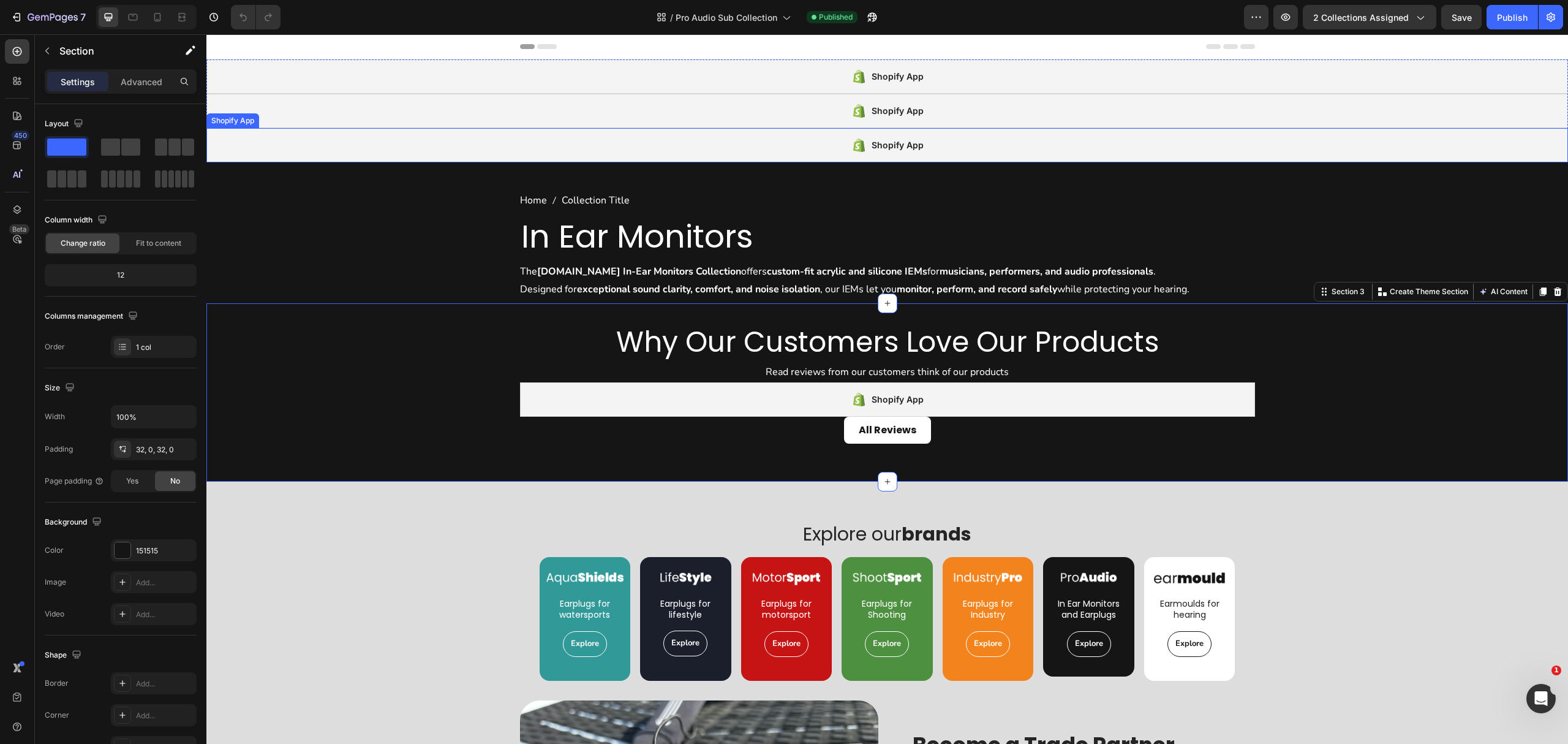
click at [391, 140] on div "Shopify App" at bounding box center [887, 145] width 1362 height 34
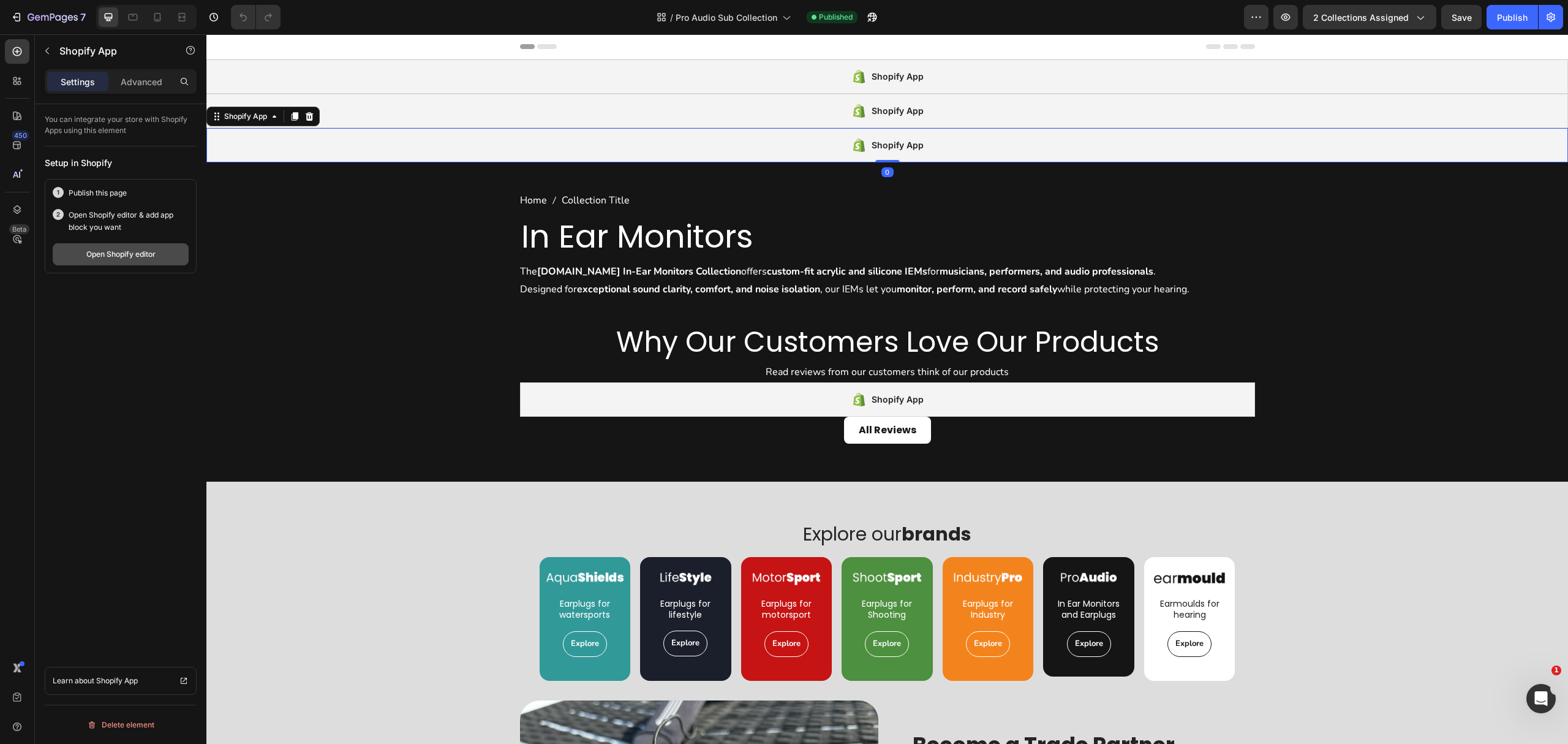
click at [129, 261] on button "Open Shopify editor" at bounding box center [120, 254] width 136 height 22
click at [696, 20] on span "Pro Audio Sub Collection" at bounding box center [726, 18] width 101 height 13
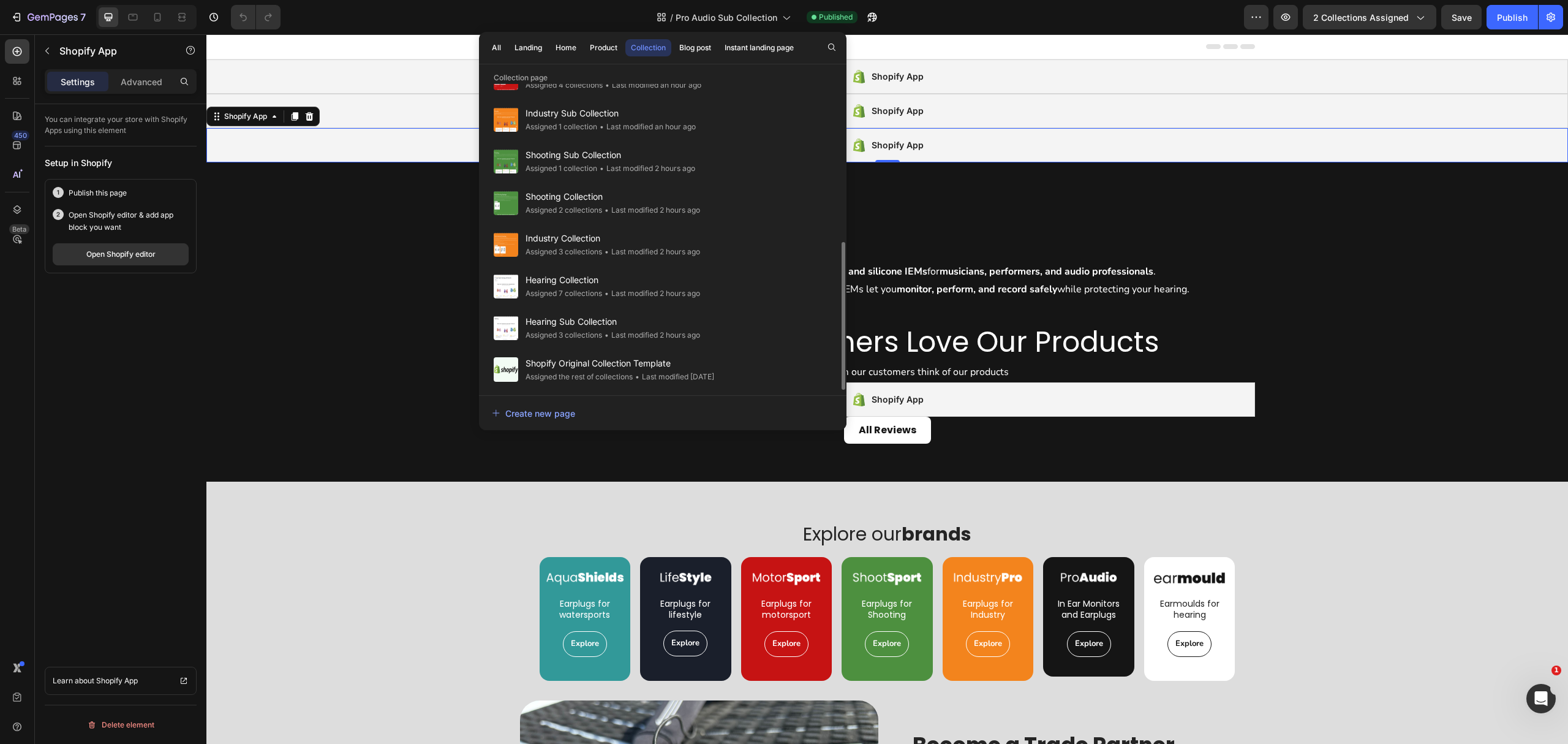
scroll to position [246, 0]
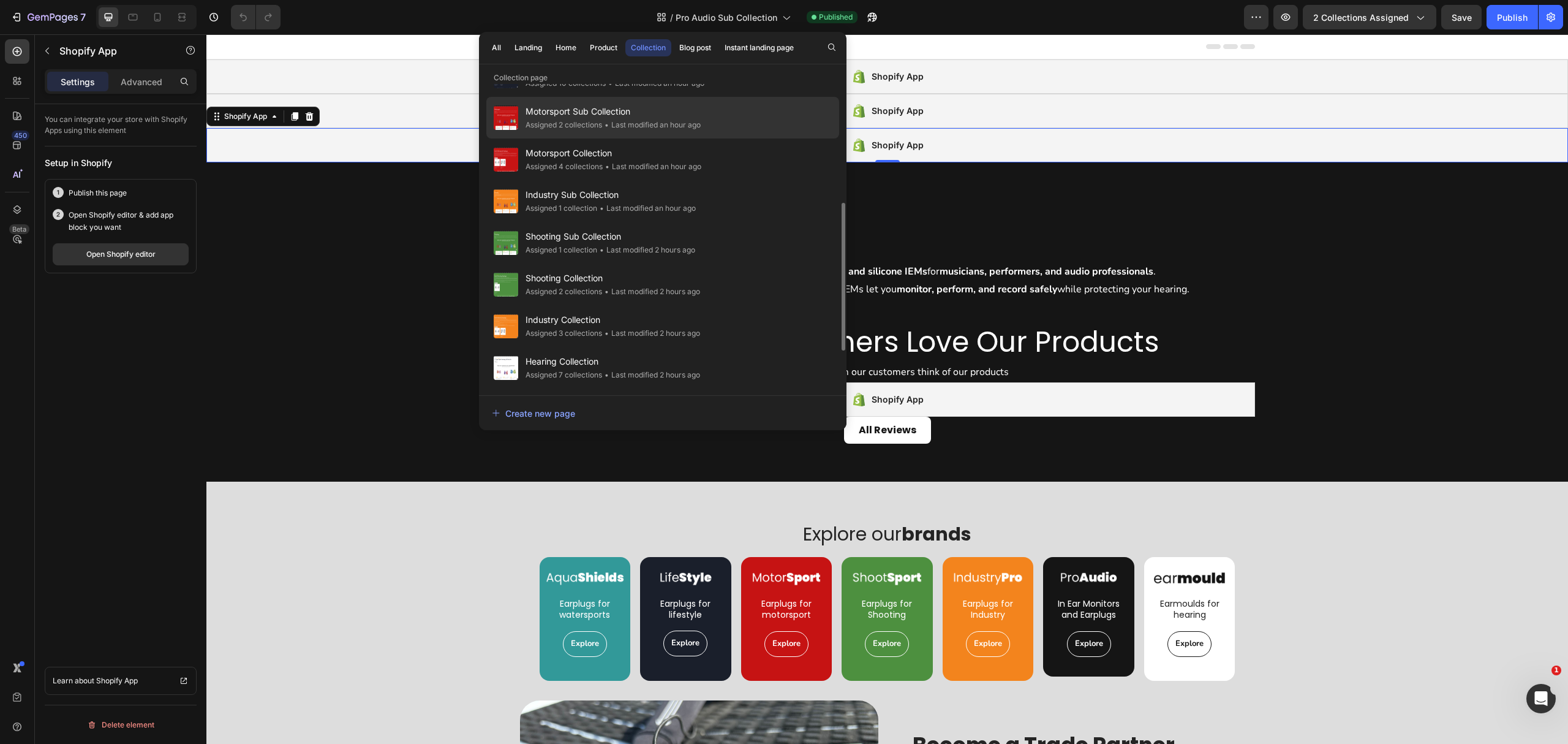
click at [682, 118] on span "Motorsport Sub Collection" at bounding box center [612, 111] width 175 height 15
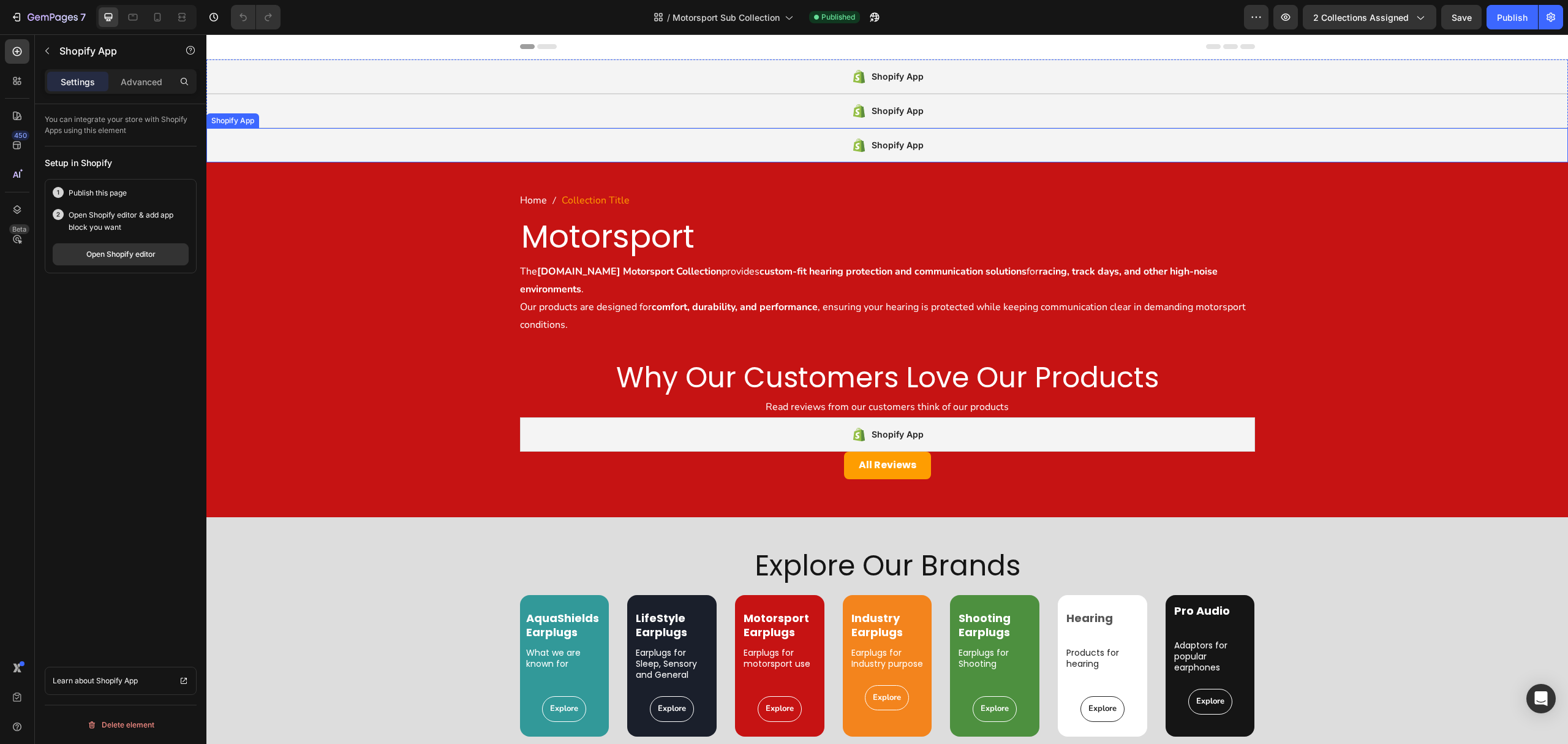
click at [623, 135] on div "Shopify App" at bounding box center [887, 145] width 1362 height 34
click at [122, 256] on div "Open Shopify editor" at bounding box center [121, 254] width 69 height 11
click at [758, 16] on span "Motorsport Sub Collection" at bounding box center [726, 18] width 107 height 13
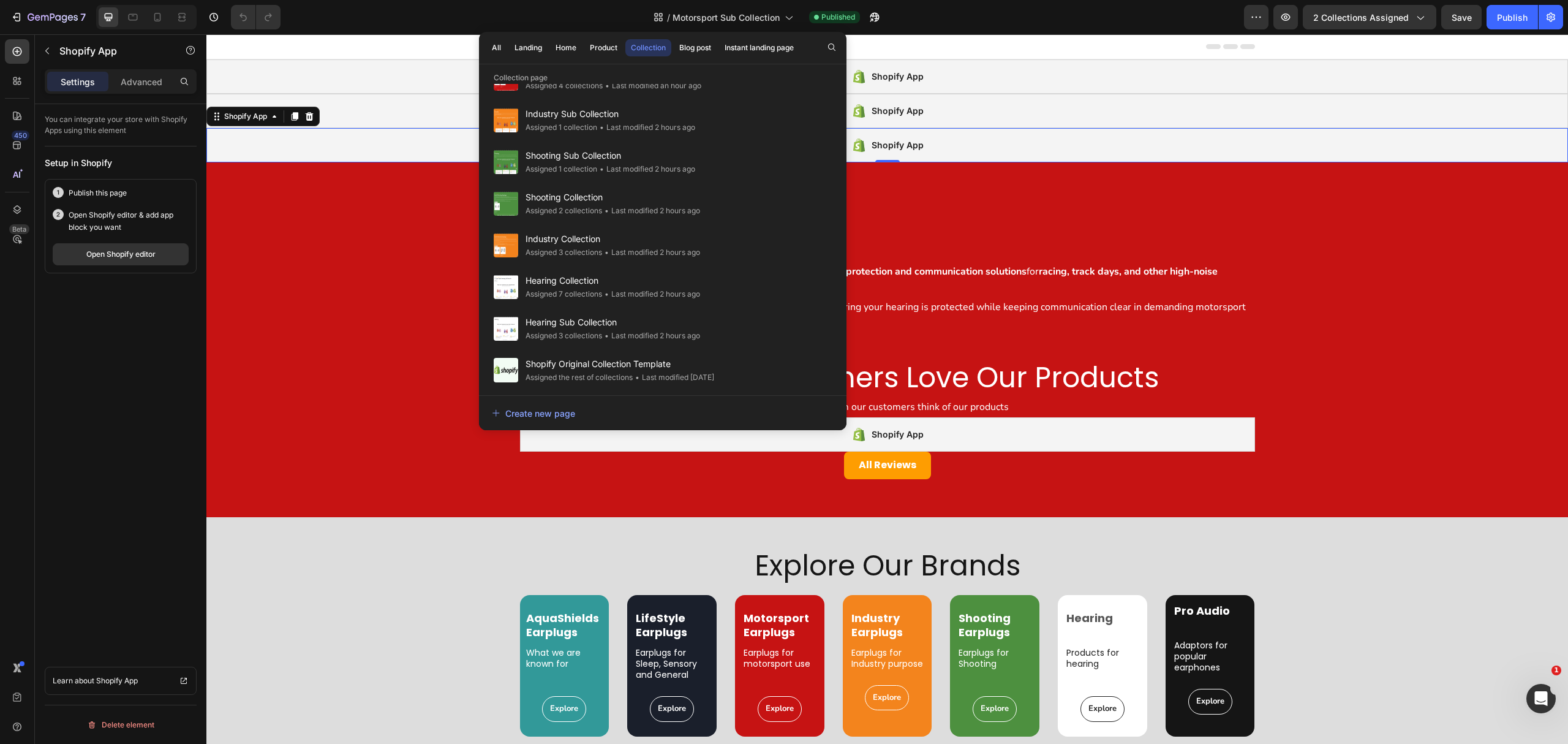
scroll to position [327, 0]
click at [645, 155] on span "Shooting Sub Collection" at bounding box center [610, 155] width 170 height 15
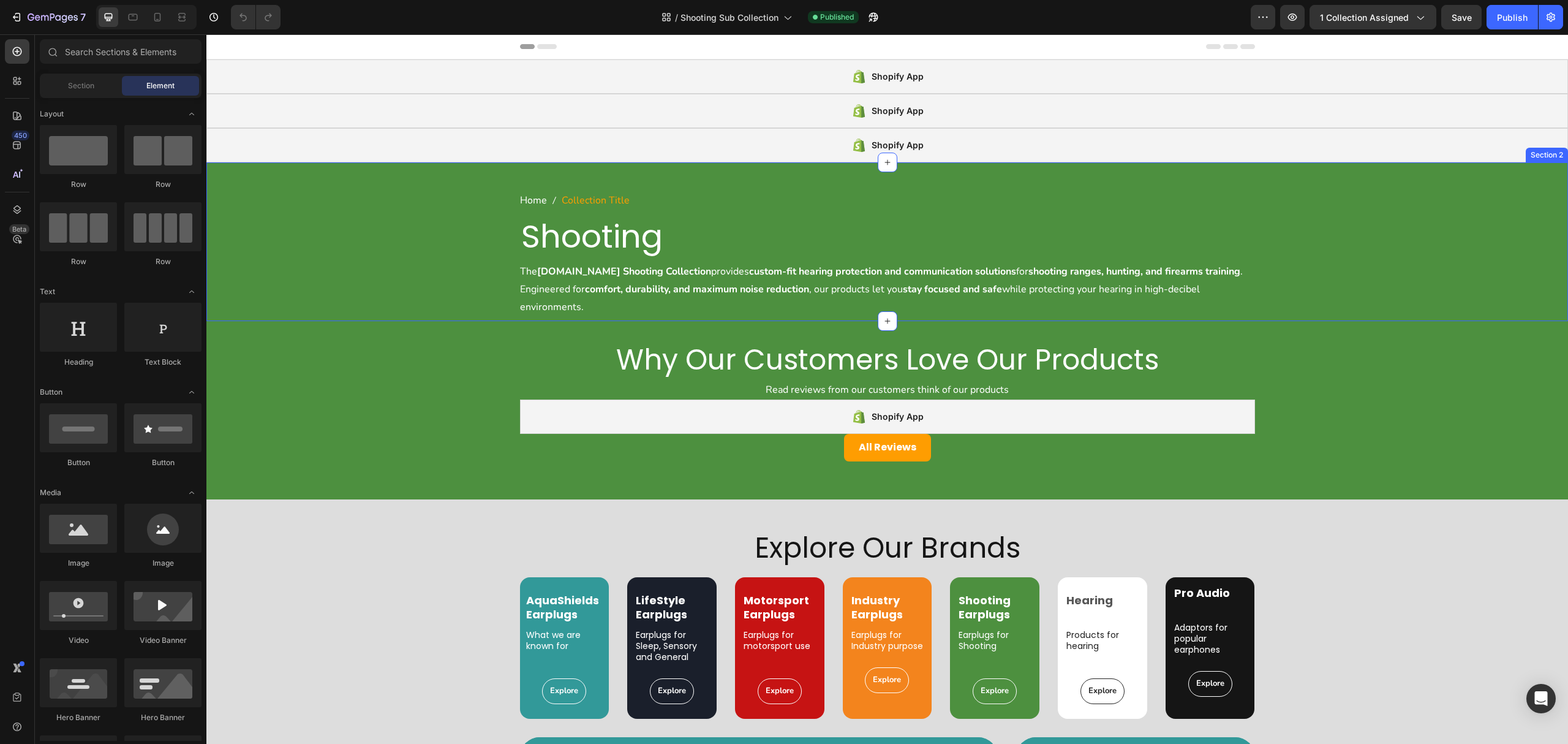
click at [662, 143] on div "Shopify App" at bounding box center [887, 145] width 1362 height 34
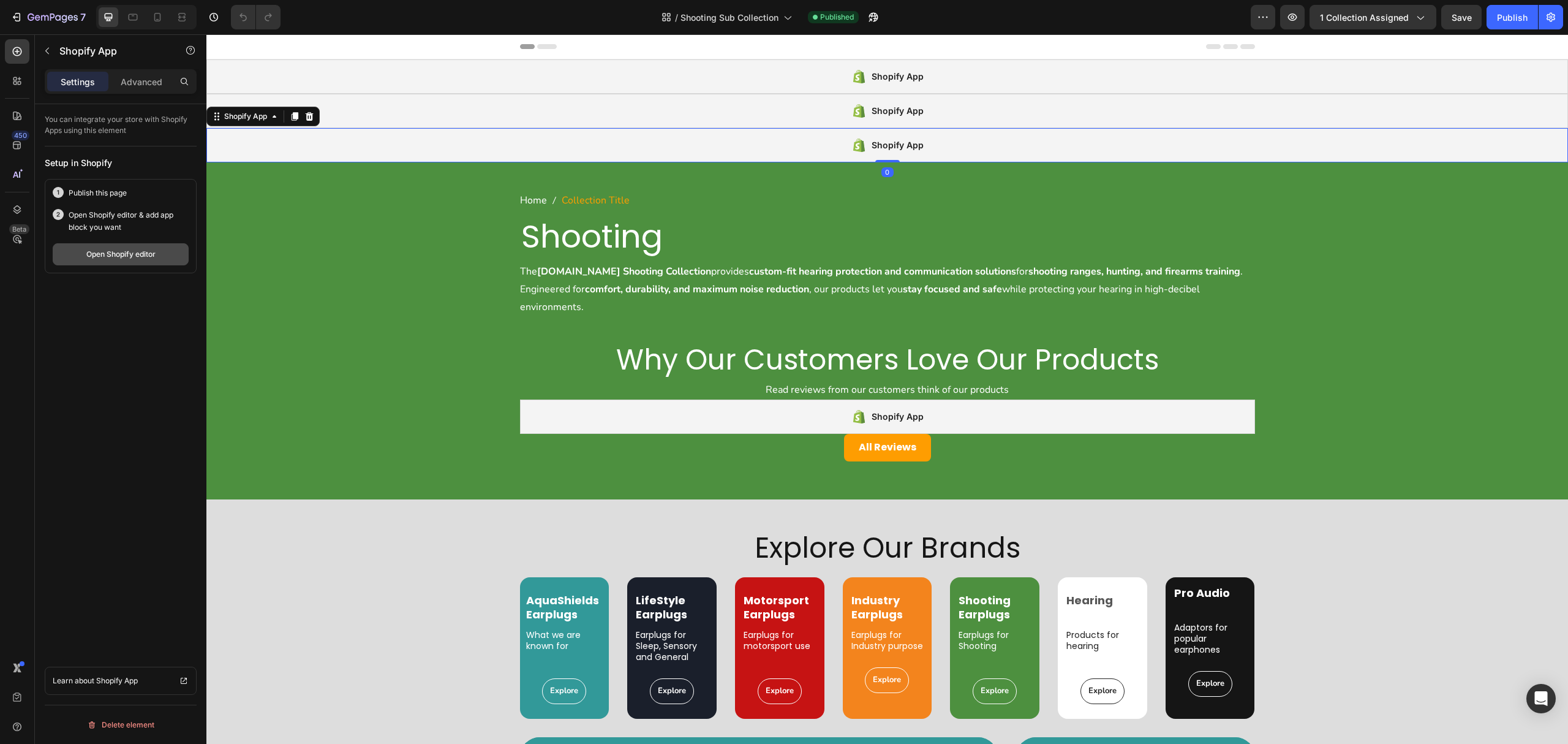
click at [123, 256] on div "Open Shopify editor" at bounding box center [121, 254] width 69 height 11
click at [729, 18] on span "Shooting Sub Collection" at bounding box center [729, 18] width 98 height 13
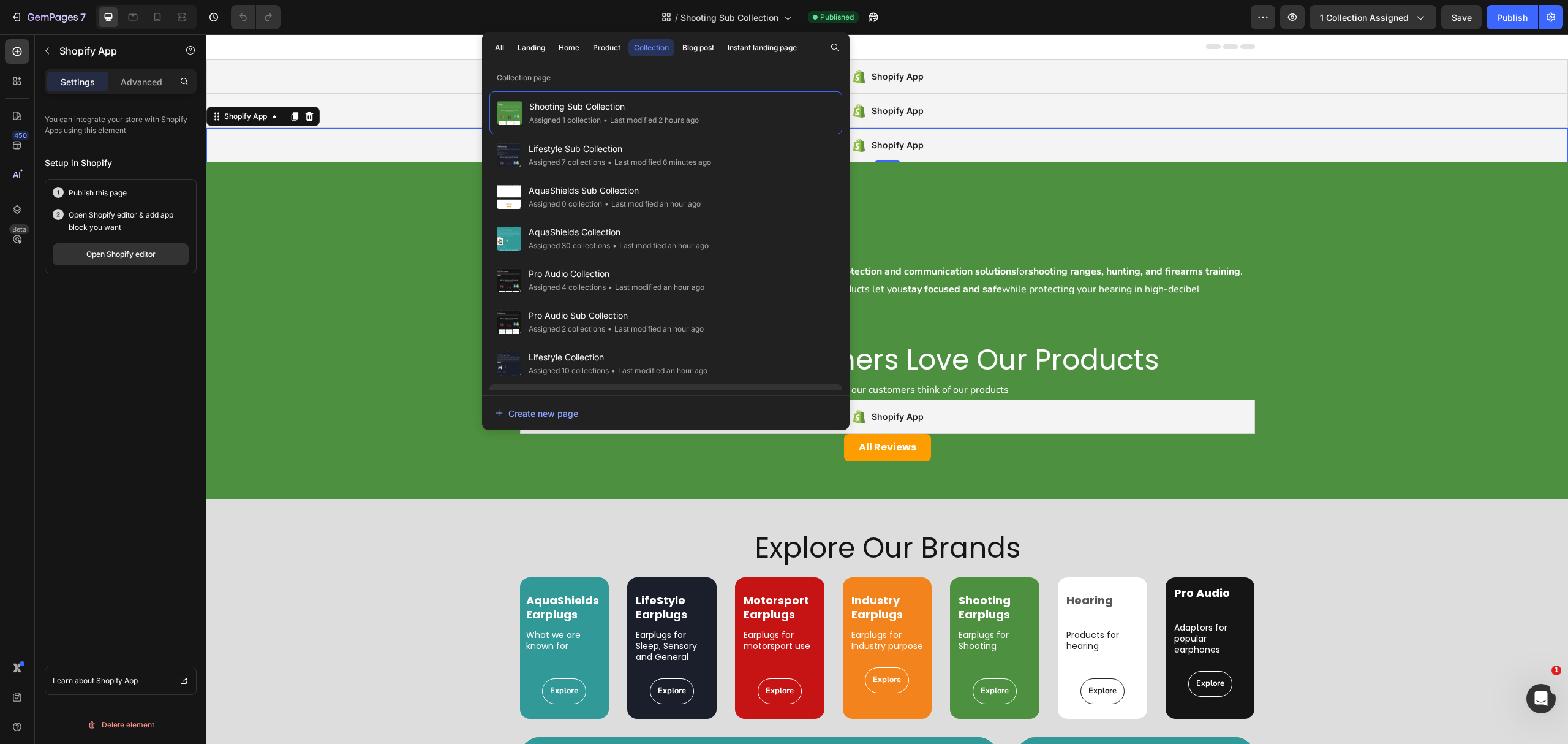
scroll to position [245, 0]
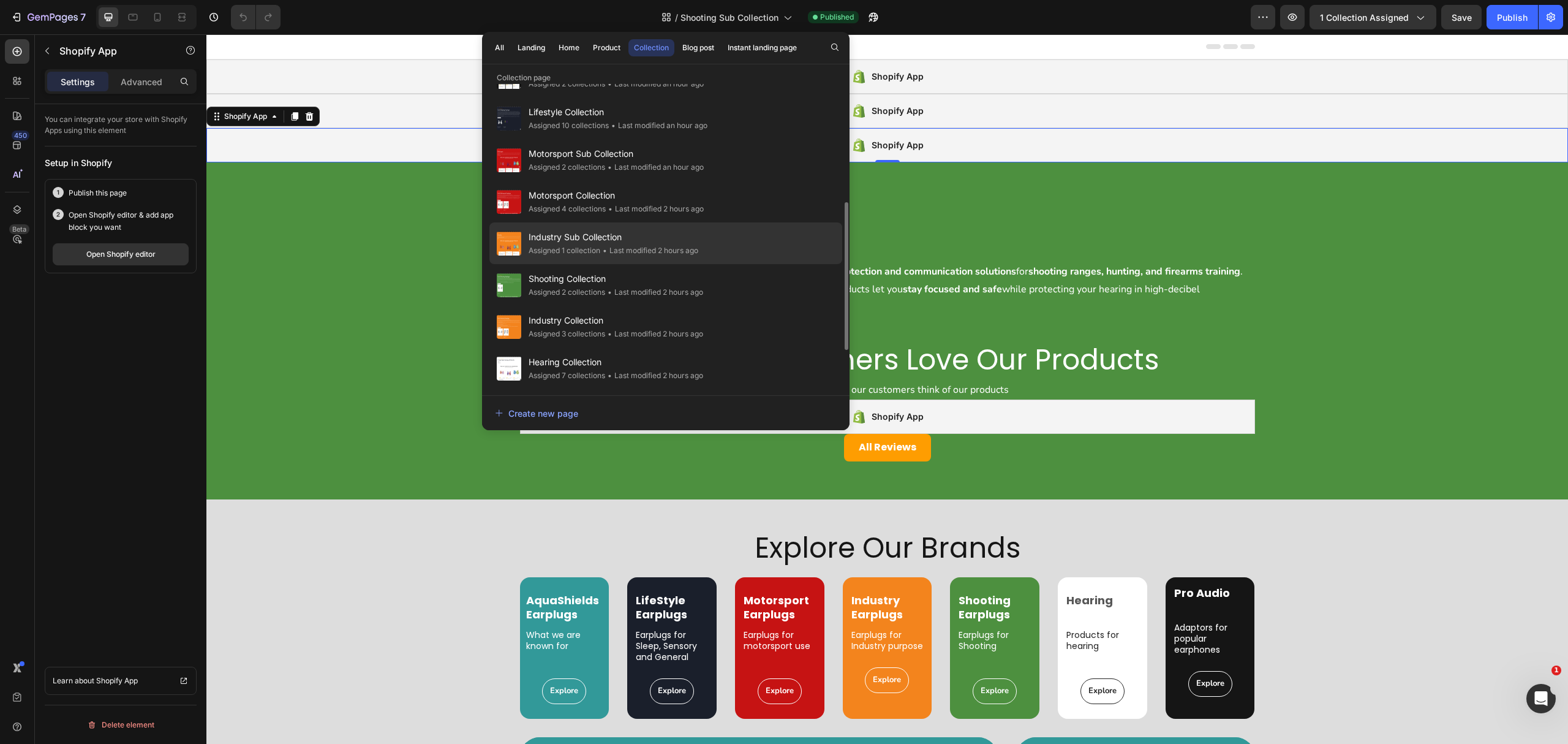
click at [652, 239] on span "Industry Sub Collection" at bounding box center [613, 237] width 170 height 15
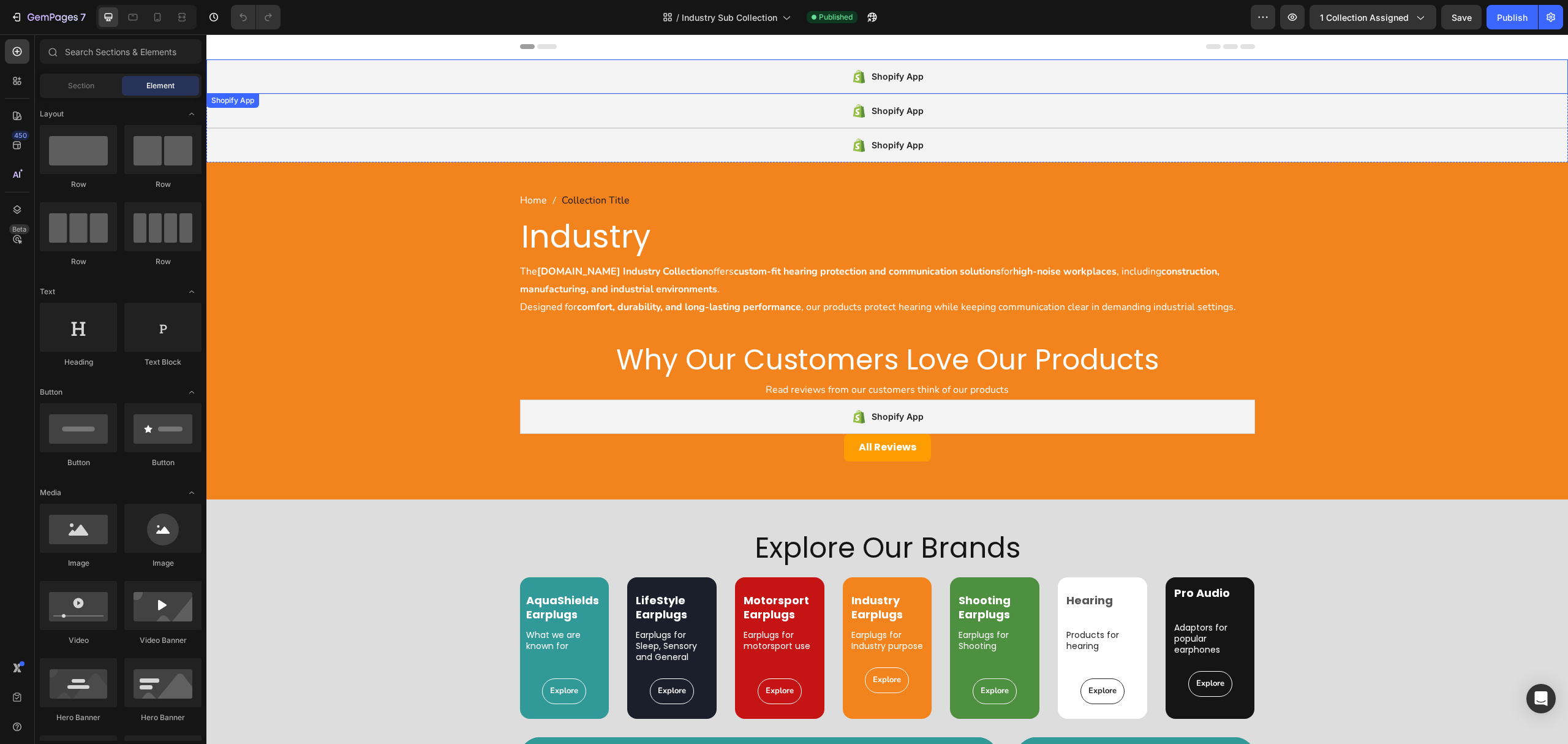
click at [648, 90] on div "Shopify App" at bounding box center [887, 76] width 1362 height 34
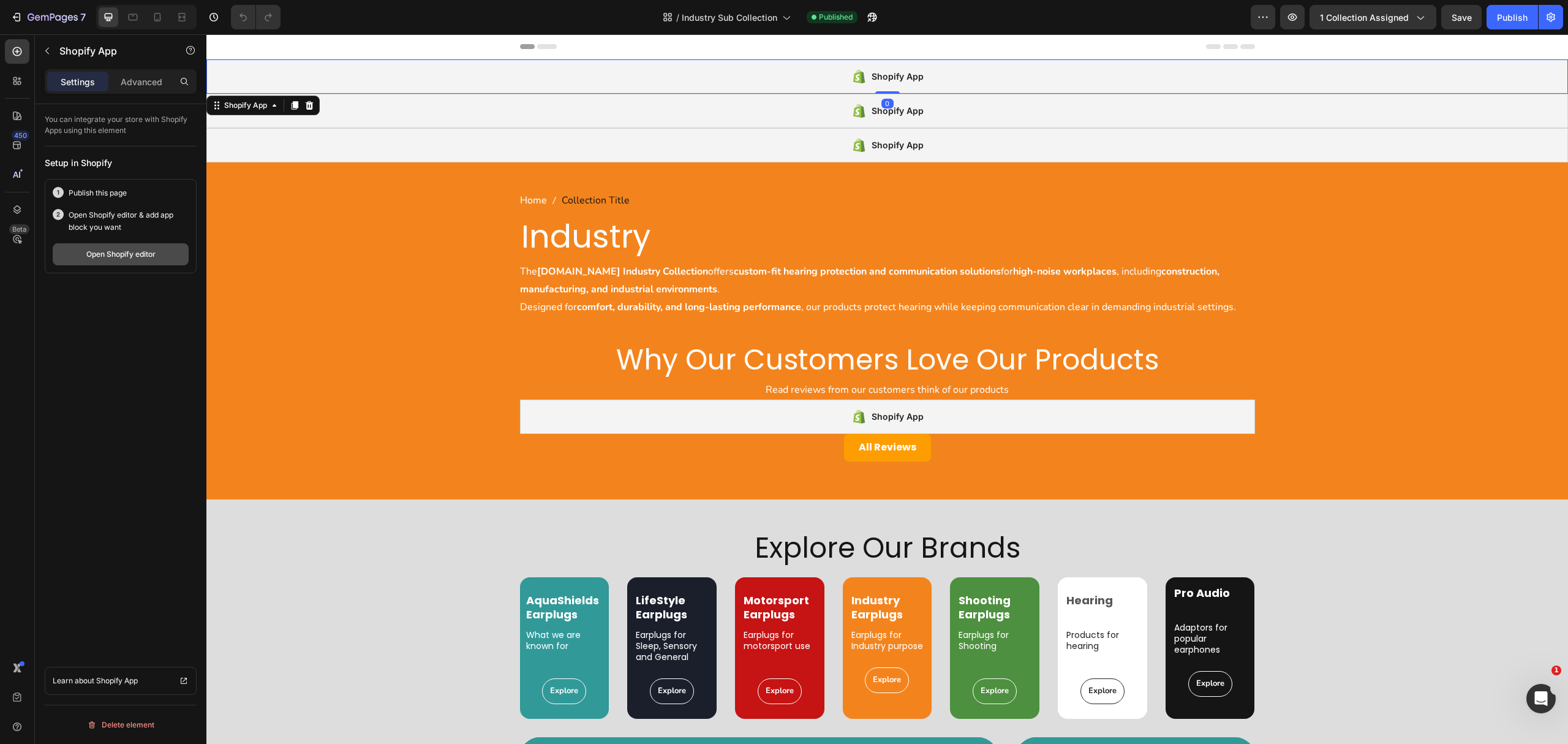
click at [90, 258] on div "Open Shopify editor" at bounding box center [121, 254] width 69 height 11
click at [719, 18] on span "Industry Sub Collection" at bounding box center [729, 18] width 96 height 13
